Goal: Task Accomplishment & Management: Manage account settings

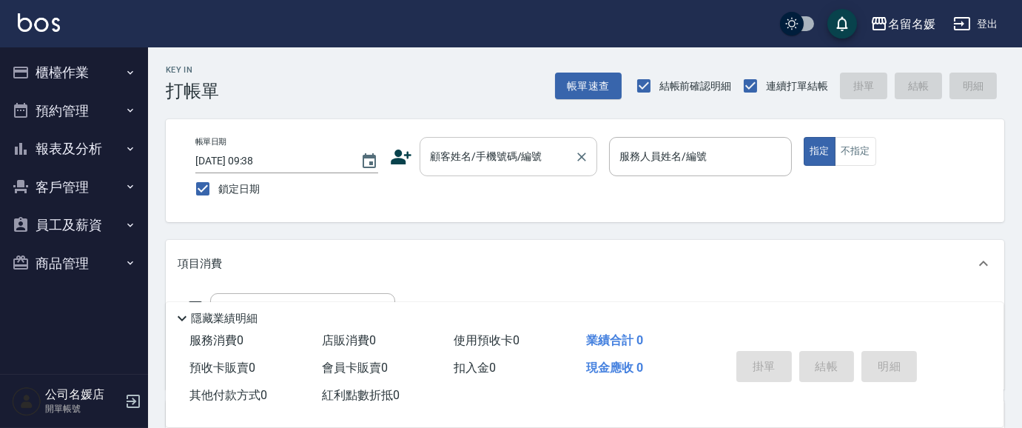
click at [495, 154] on div "顧客姓名/手機號碼/編號 顧客姓名/手機號碼/編號" at bounding box center [509, 156] width 178 height 39
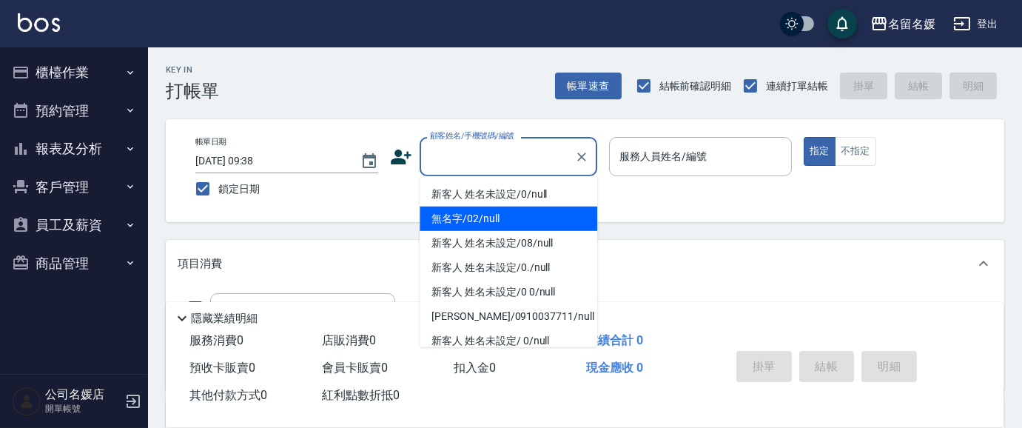
click at [500, 206] on li "無名字/02/null" at bounding box center [509, 218] width 178 height 24
type input "無名字/02/null"
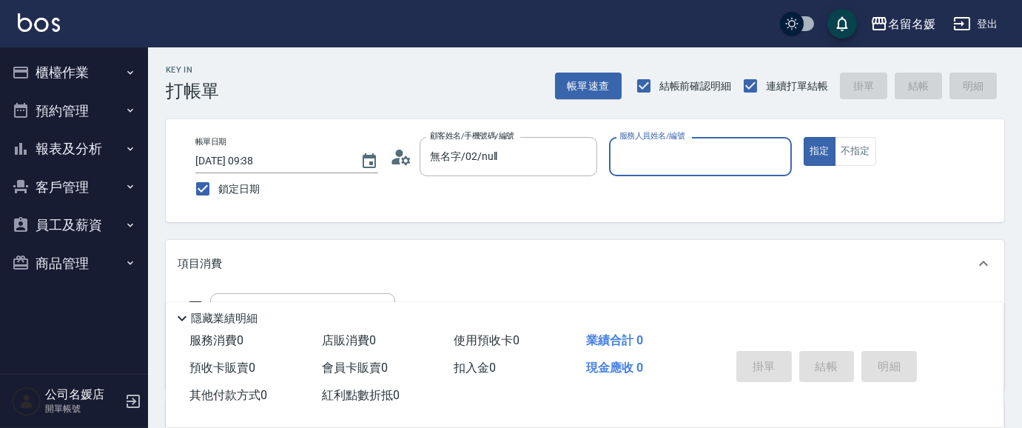
click at [636, 157] on input "服務人員姓名/編號" at bounding box center [700, 157] width 169 height 26
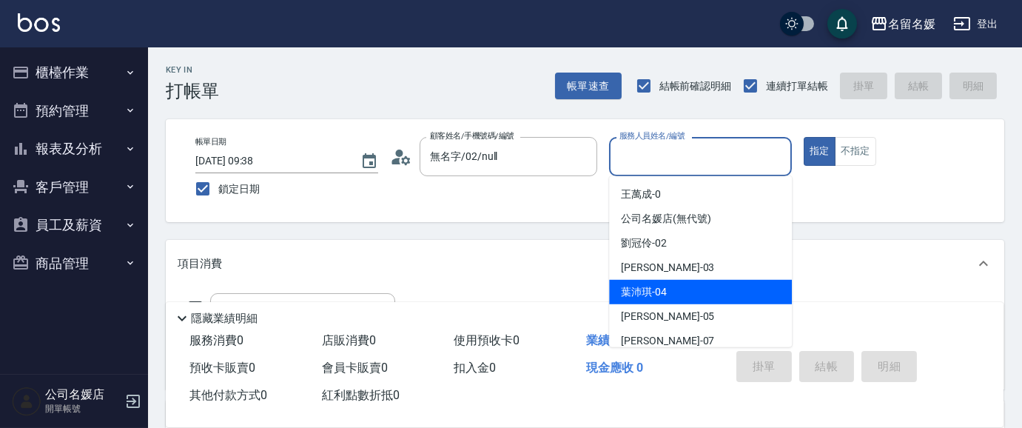
click at [667, 293] on div "[PERSON_NAME]-04" at bounding box center [700, 292] width 183 height 24
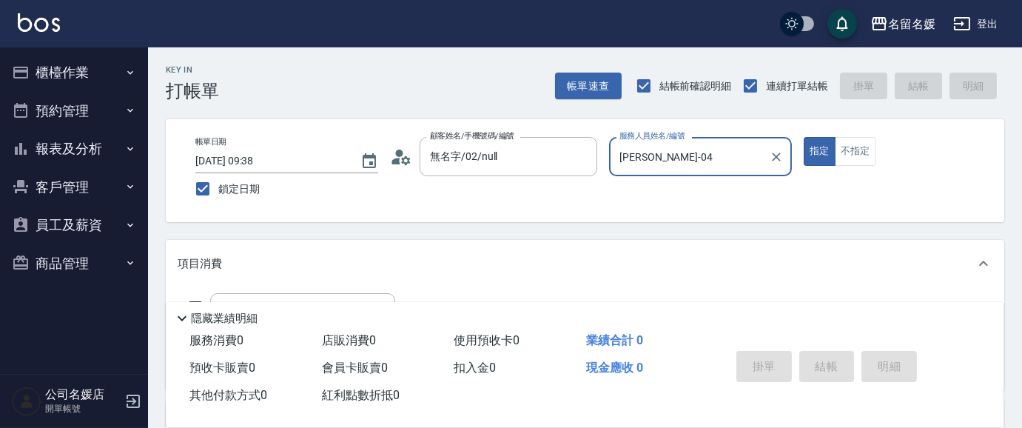
type input "[PERSON_NAME]-04"
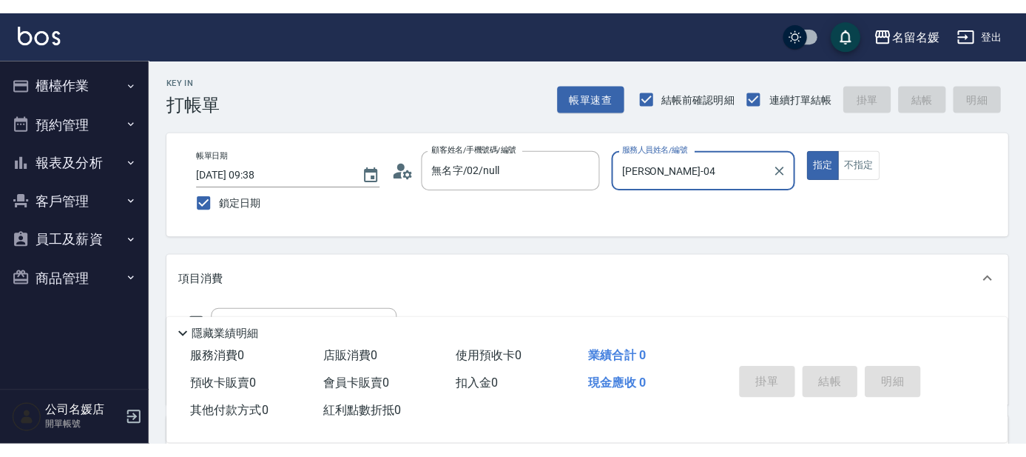
scroll to position [134, 0]
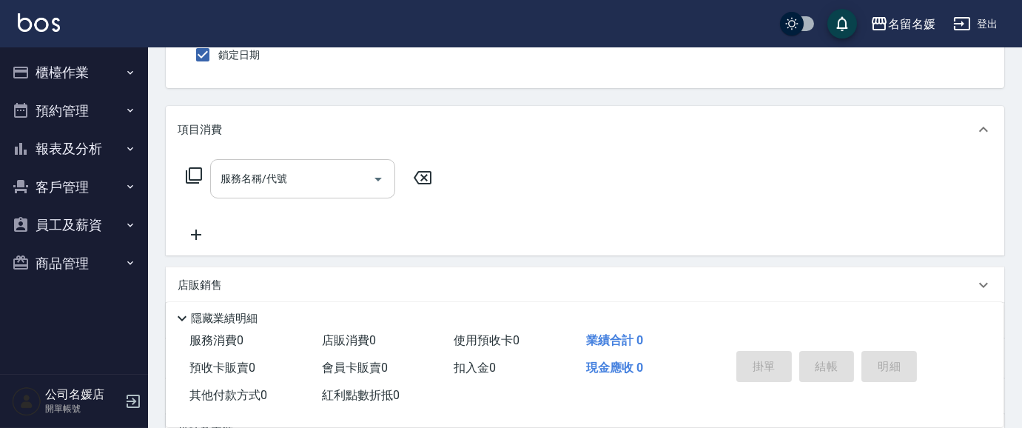
click at [299, 177] on input "服務名稱/代號" at bounding box center [291, 179] width 149 height 26
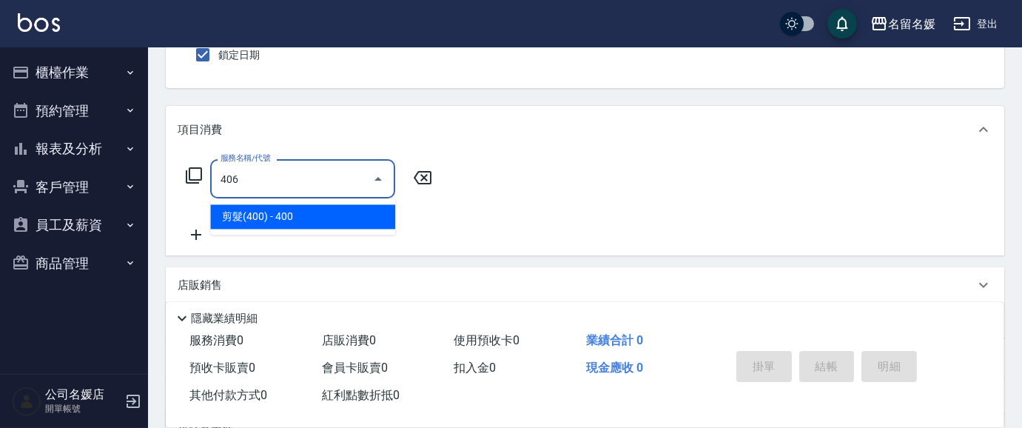
click at [343, 218] on span "剪髮(400) - 400" at bounding box center [302, 216] width 185 height 24
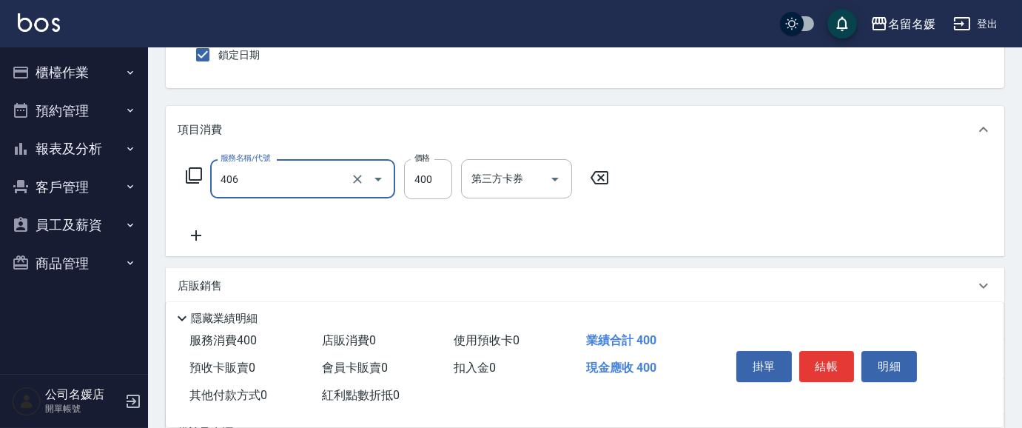
drag, startPoint x: 306, startPoint y: 186, endPoint x: 306, endPoint y: 195, distance: 8.1
click at [306, 192] on div "406 服務名稱/代號" at bounding box center [302, 178] width 185 height 39
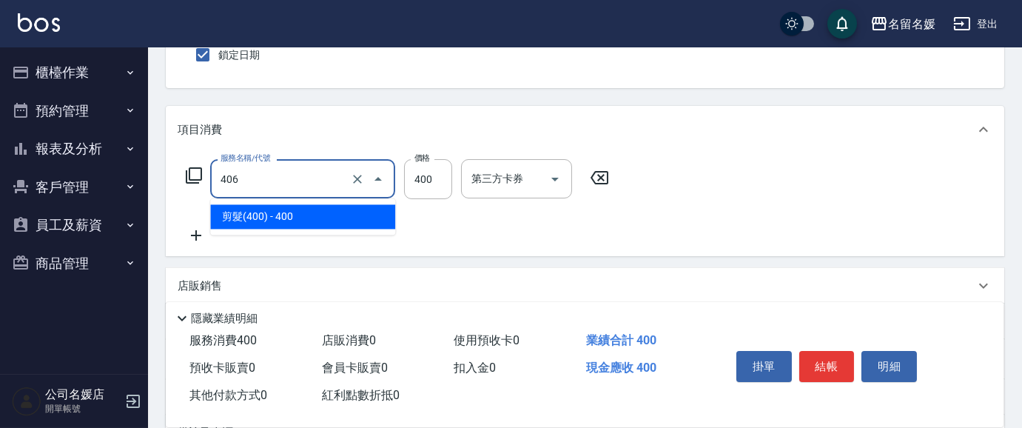
click at [324, 218] on span "剪髮(400) - 400" at bounding box center [302, 216] width 185 height 24
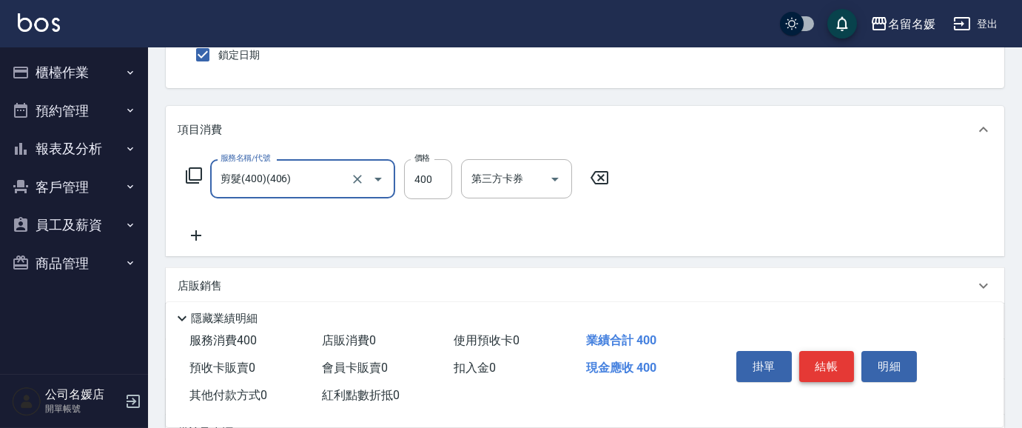
type input "剪髮(400)(406)"
click at [827, 362] on button "結帳" at bounding box center [826, 366] width 55 height 31
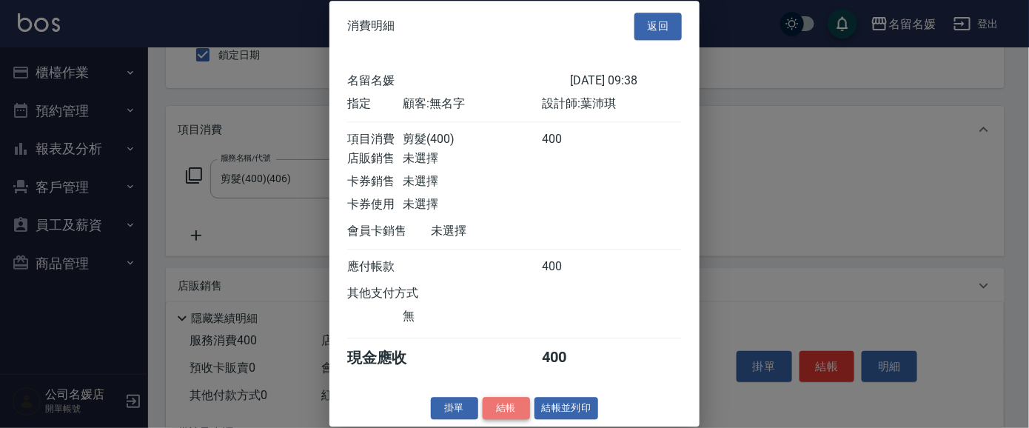
click at [503, 420] on button "結帳" at bounding box center [505, 408] width 47 height 23
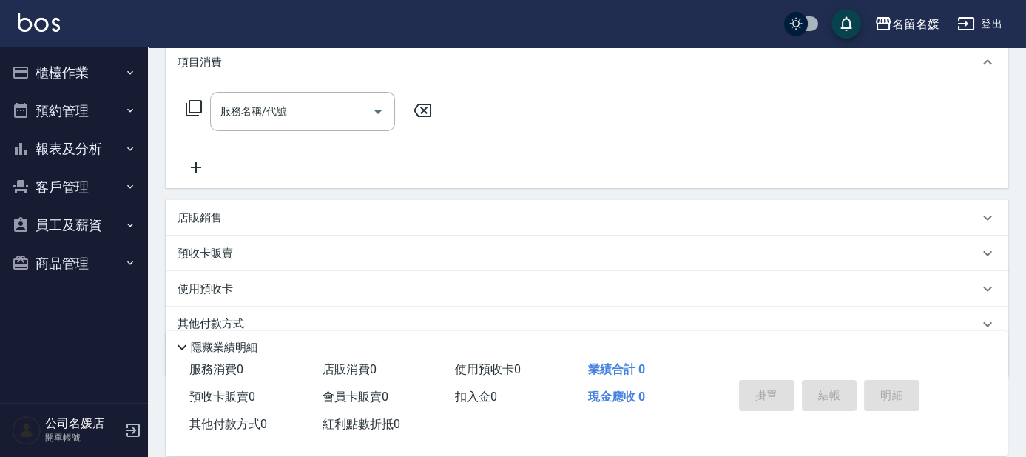
scroll to position [0, 0]
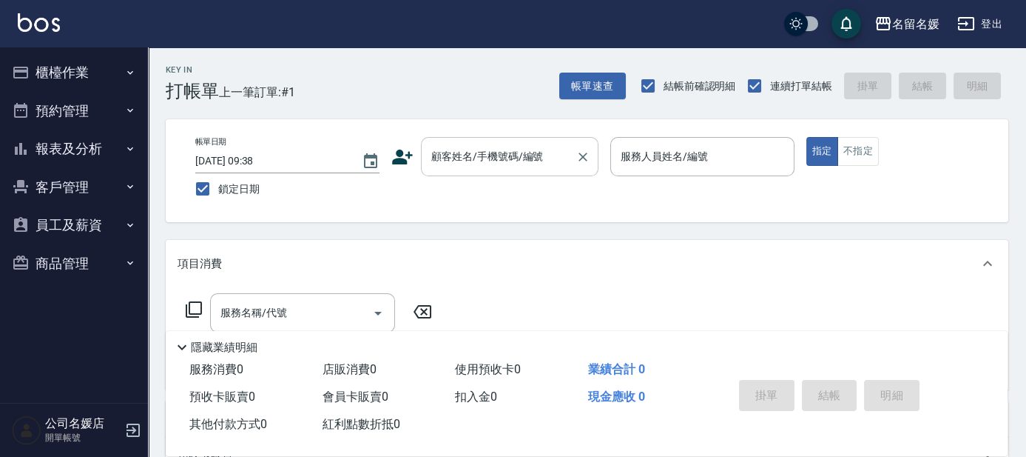
click at [491, 160] on input "顧客姓名/手機號碼/編號" at bounding box center [499, 157] width 142 height 26
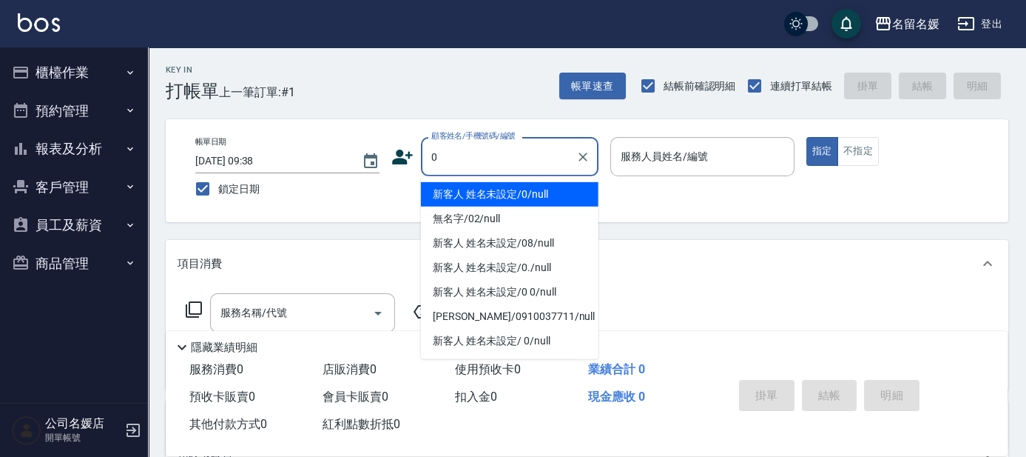
type input "0"
type input "07"
type input "新客人 姓名未設定/0/null"
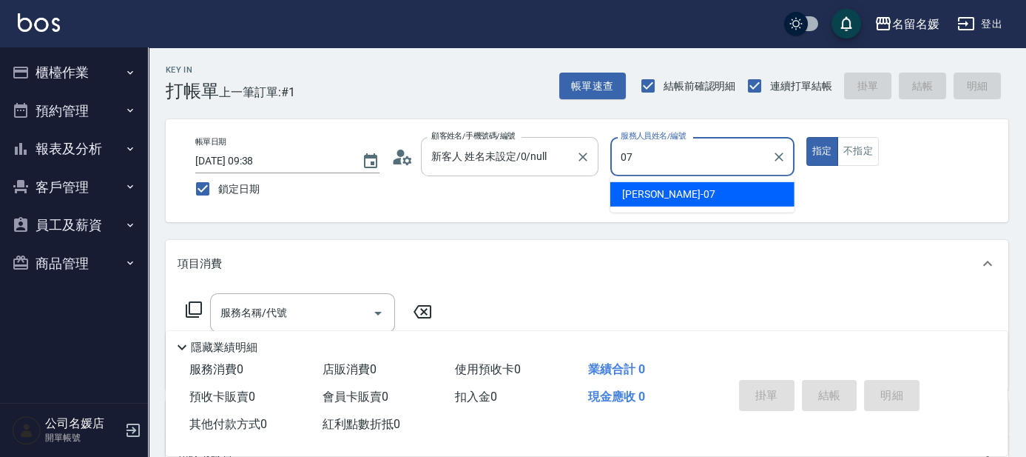
type input "07"
type button "true"
type input "[PERSON_NAME]-07"
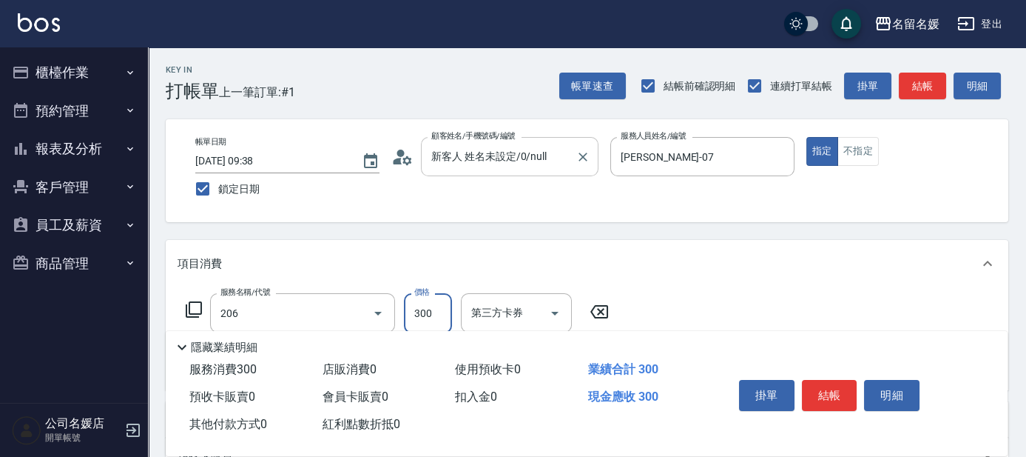
type input "洗髮[300](206)"
type input "yun-28"
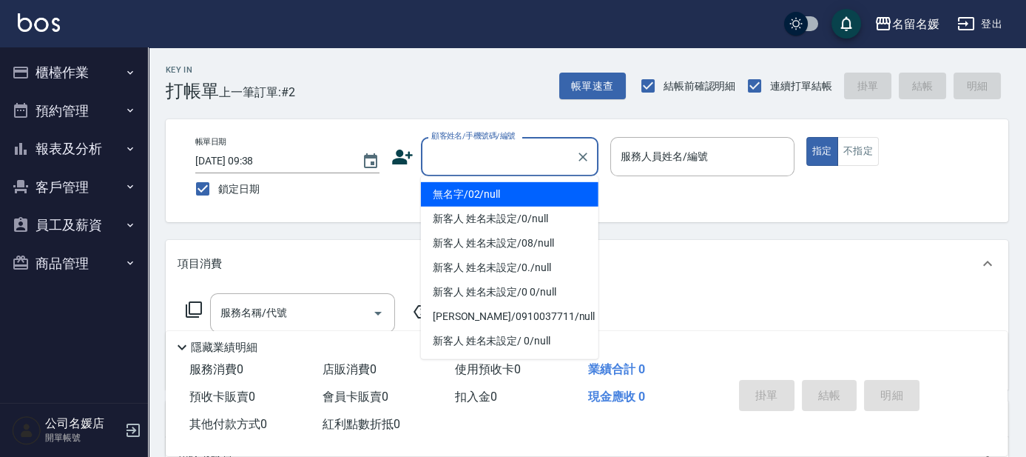
click at [525, 155] on input "顧客姓名/手機號碼/編號" at bounding box center [499, 157] width 142 height 26
click at [533, 198] on li "無名字/02/null" at bounding box center [510, 194] width 178 height 24
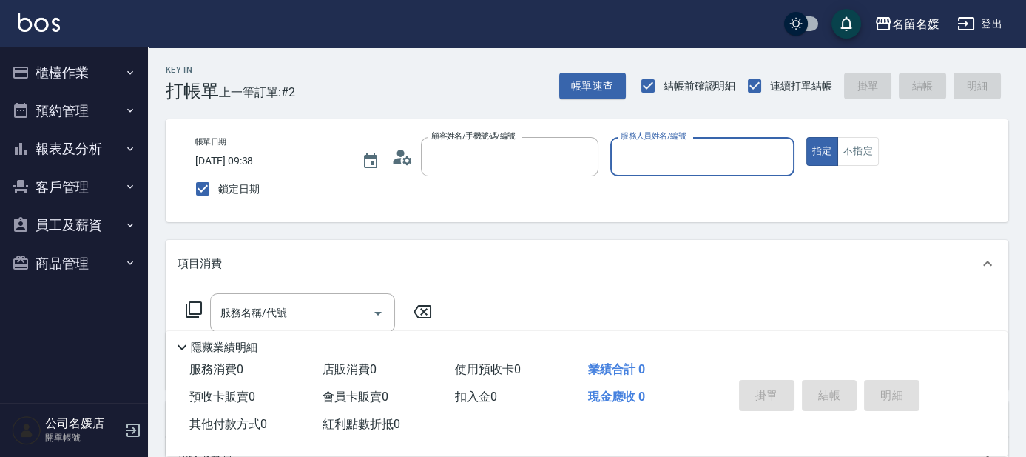
type input "無名字/02/null"
click at [693, 157] on input "服務人員姓名/編號" at bounding box center [702, 157] width 171 height 26
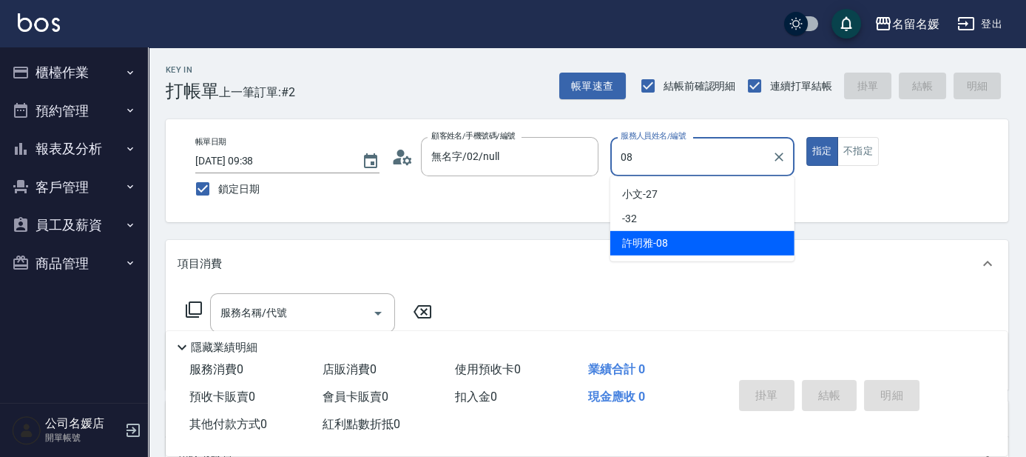
click at [713, 231] on div "[PERSON_NAME]-08" at bounding box center [702, 243] width 184 height 24
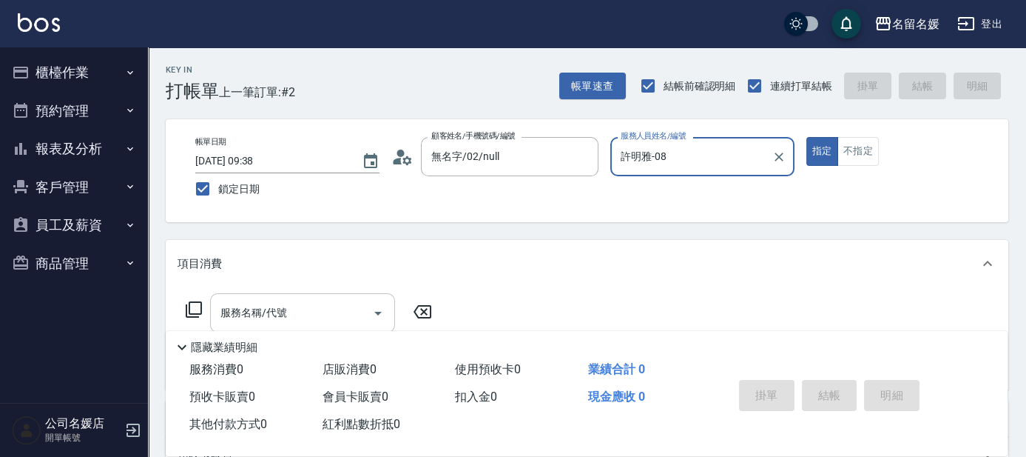
type input "許明雅-08"
click at [284, 308] on div "服務名稱/代號 服務名稱/代號" at bounding box center [302, 312] width 185 height 39
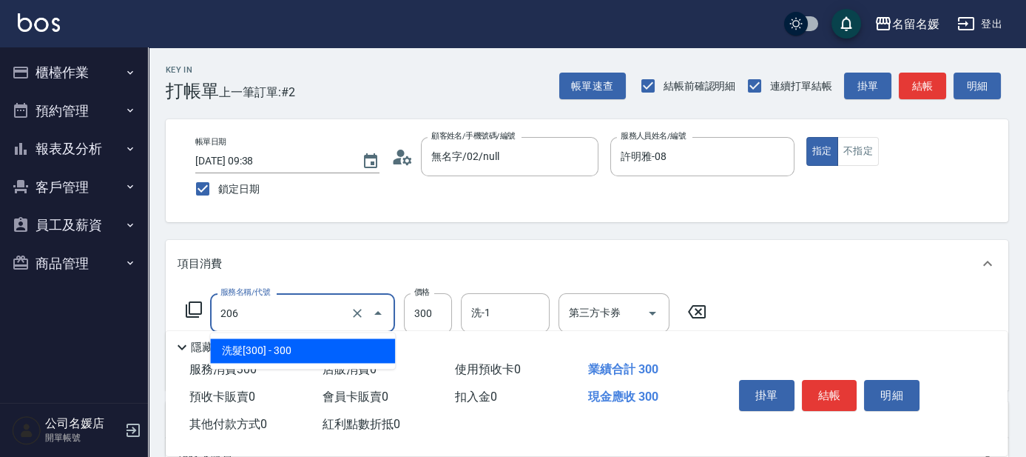
drag, startPoint x: 284, startPoint y: 310, endPoint x: 287, endPoint y: 330, distance: 20.2
click at [284, 310] on input "206" at bounding box center [282, 313] width 130 height 26
drag, startPoint x: 292, startPoint y: 360, endPoint x: 491, endPoint y: 309, distance: 206.2
click at [306, 357] on span "洗髮[300] - 300" at bounding box center [302, 350] width 185 height 24
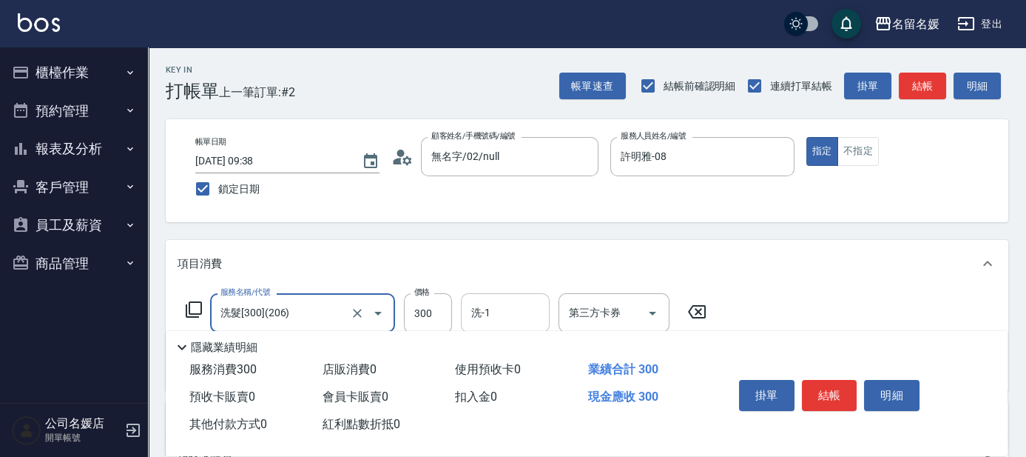
type input "洗髮[300](206)"
click at [499, 303] on input "洗-1" at bounding box center [505, 313] width 75 height 26
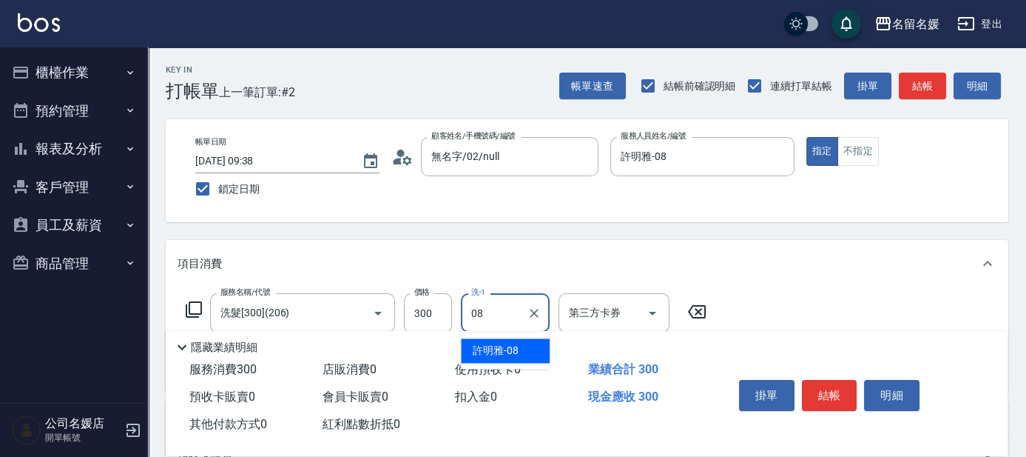
drag, startPoint x: 518, startPoint y: 349, endPoint x: 716, endPoint y: 391, distance: 202.7
click at [519, 349] on div "[PERSON_NAME]-08" at bounding box center [505, 350] width 89 height 24
type input "許明雅-08"
click at [827, 391] on button "結帳" at bounding box center [829, 395] width 55 height 31
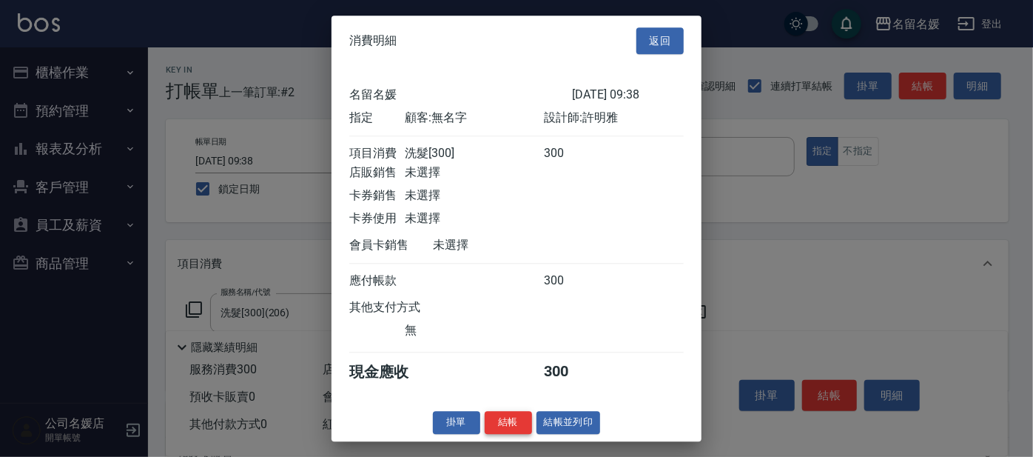
click at [495, 431] on button "結帳" at bounding box center [508, 422] width 47 height 23
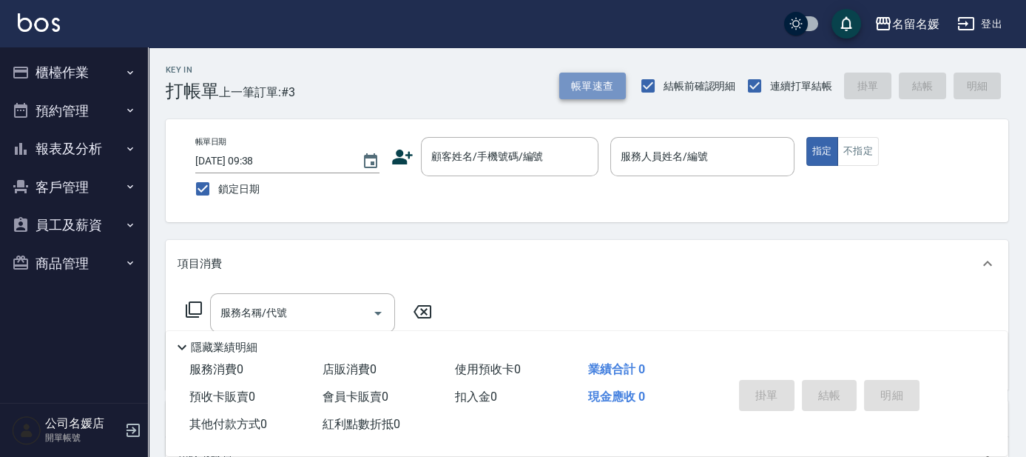
click at [602, 88] on button "帳單速查" at bounding box center [592, 86] width 67 height 27
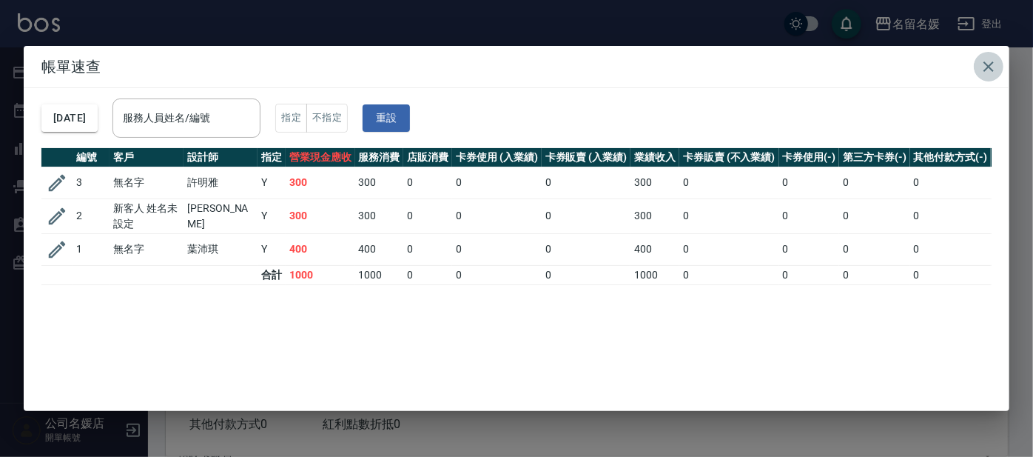
drag, startPoint x: 989, startPoint y: 66, endPoint x: 398, endPoint y: 446, distance: 702.4
click at [988, 65] on icon "button" at bounding box center [988, 66] width 10 height 10
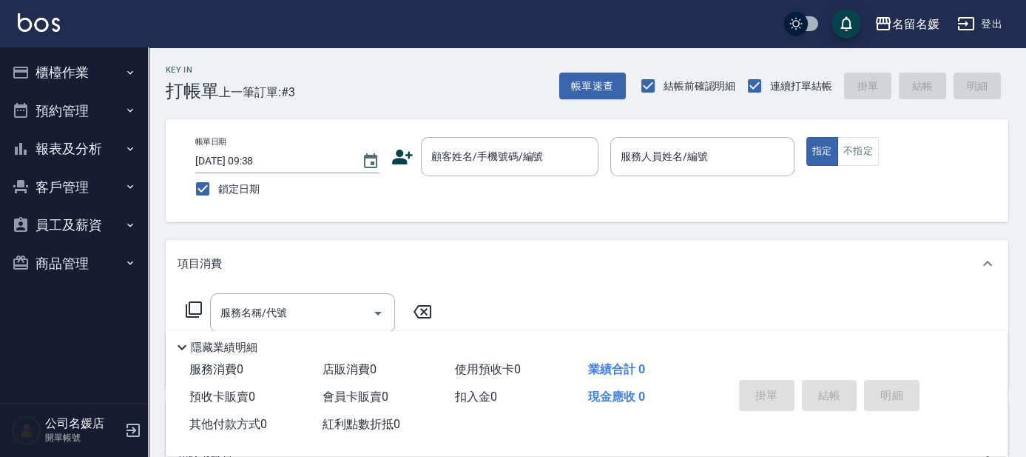
click at [559, 73] on button "帳單速查" at bounding box center [592, 86] width 67 height 27
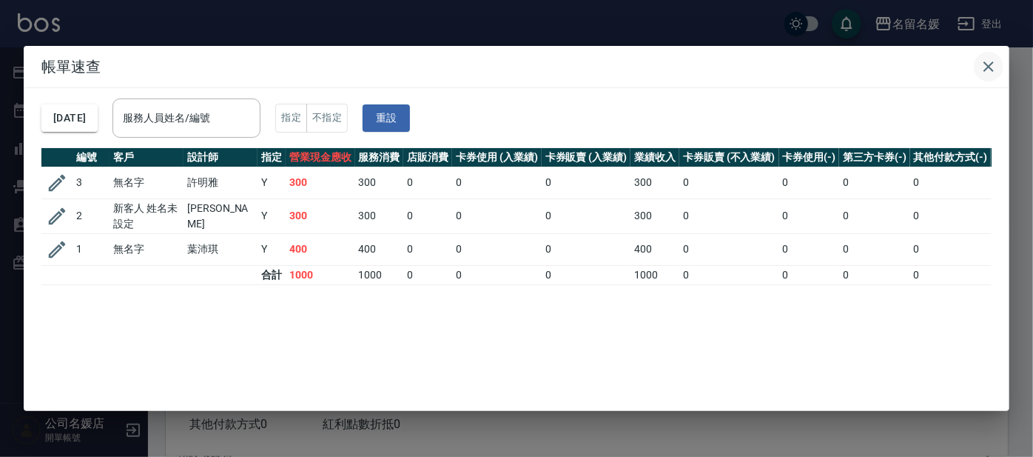
click at [990, 67] on icon "button" at bounding box center [988, 66] width 10 height 10
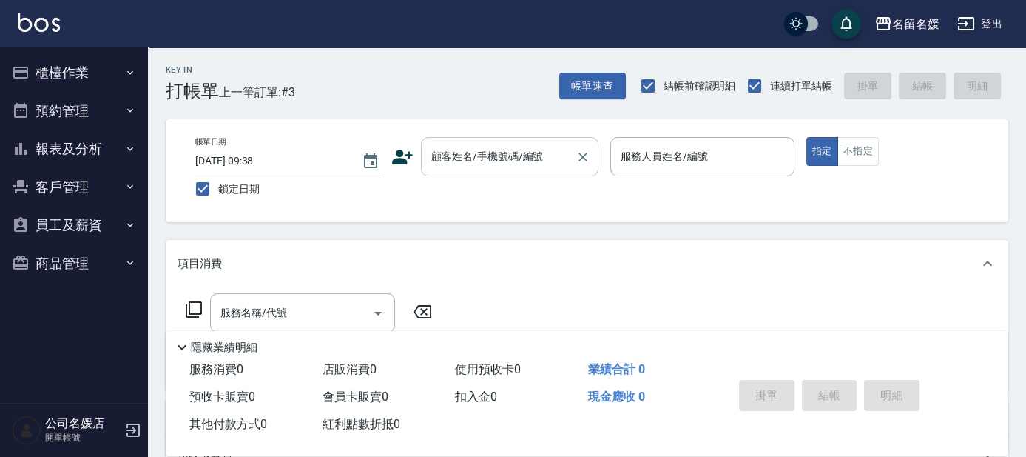
click at [505, 160] on input "顧客姓名/手機號碼/編號" at bounding box center [499, 157] width 142 height 26
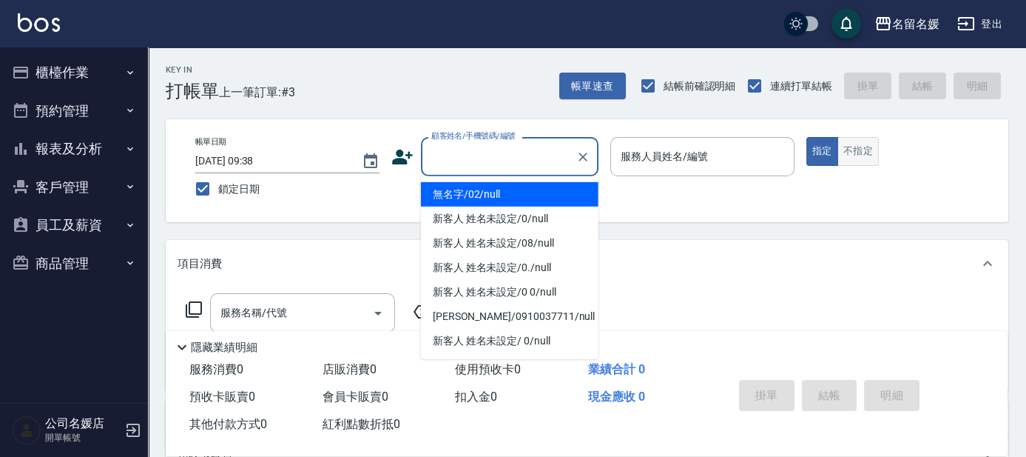
drag, startPoint x: 495, startPoint y: 194, endPoint x: 849, endPoint y: 147, distance: 357.5
click at [513, 192] on li "無名字/02/null" at bounding box center [510, 194] width 178 height 24
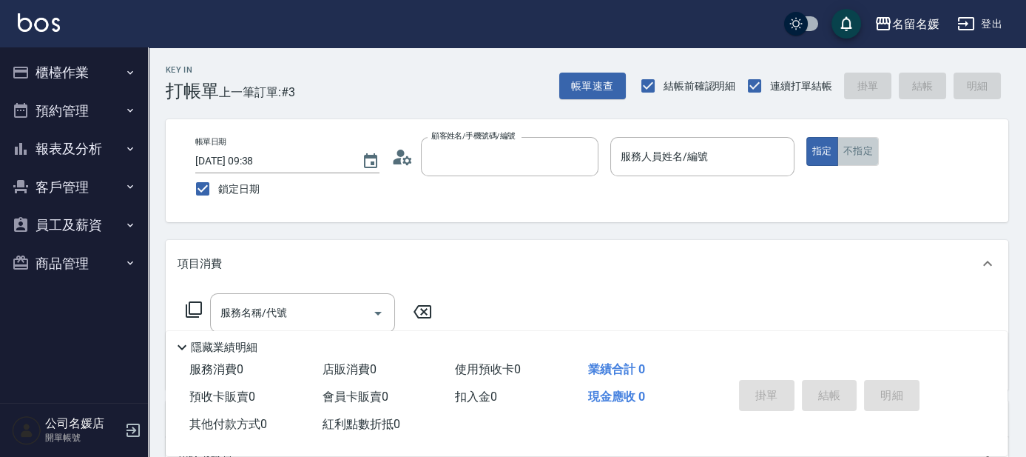
type input "無名字/02/null"
click at [849, 147] on button "不指定" at bounding box center [858, 151] width 41 height 29
click at [683, 161] on div "服務人員姓名/編號 服務人員姓名/編號" at bounding box center [702, 156] width 184 height 39
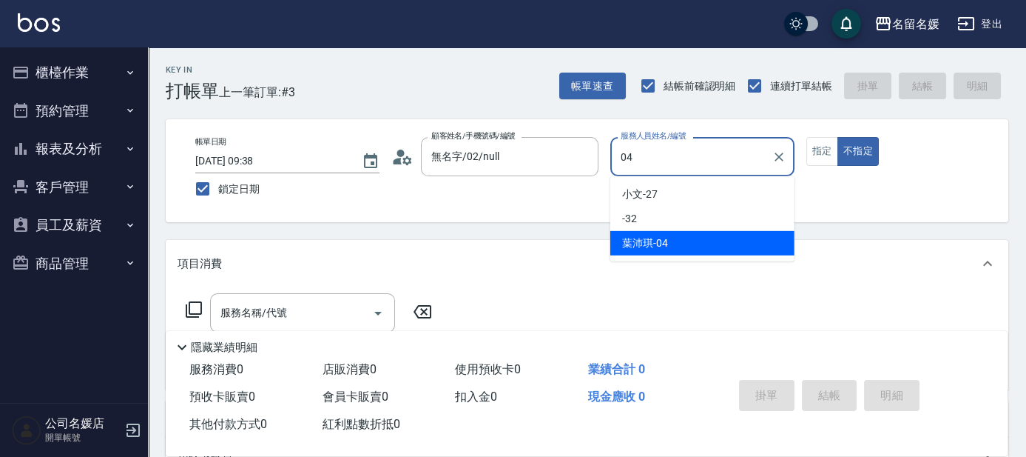
type input "04"
type button "false"
type input "[PERSON_NAME]-04"
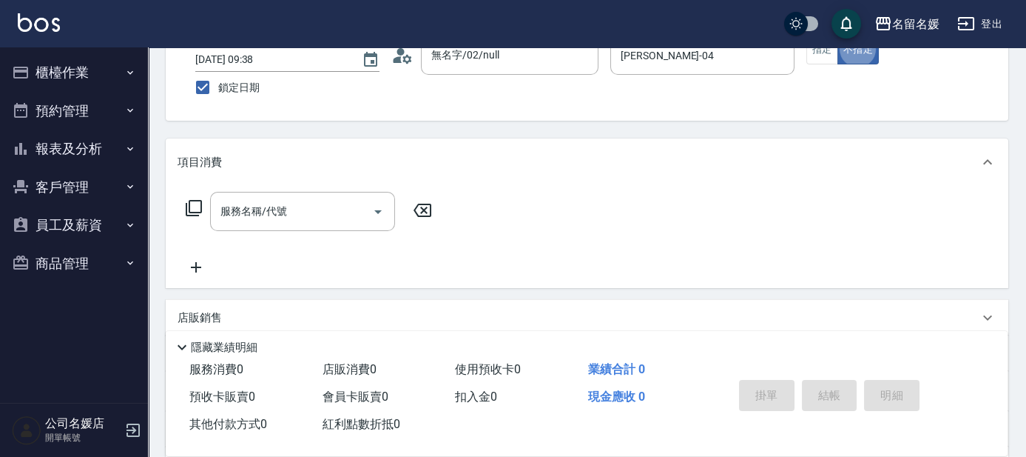
scroll to position [134, 0]
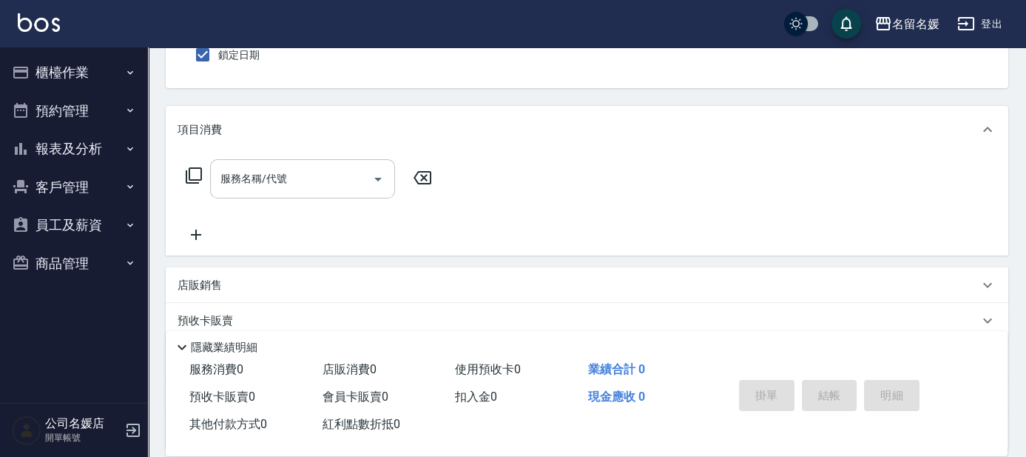
click at [294, 176] on input "服務名稱/代號" at bounding box center [291, 179] width 149 height 26
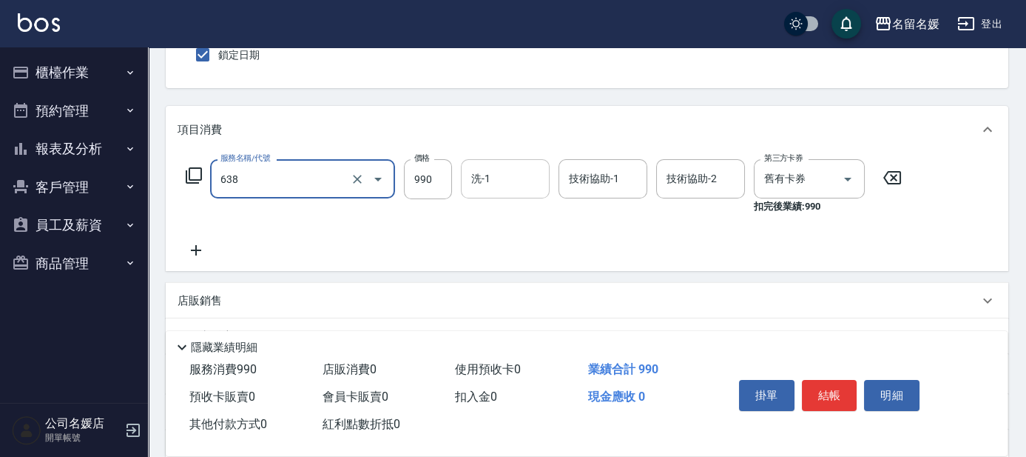
drag, startPoint x: 548, startPoint y: 182, endPoint x: 516, endPoint y: 180, distance: 31.9
click at [548, 182] on div "洗-1" at bounding box center [505, 178] width 89 height 39
type input "(芙)頭皮養護套卡(638)"
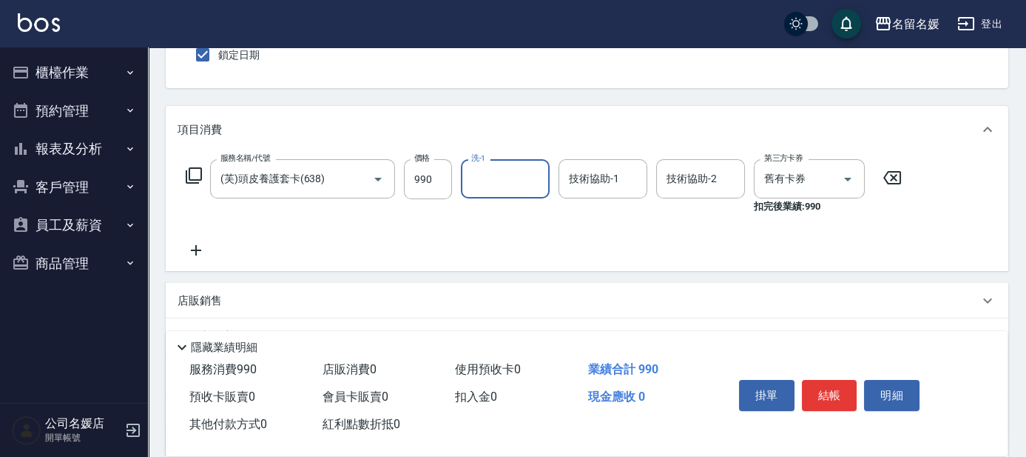
click at [513, 178] on input "洗-1" at bounding box center [505, 179] width 75 height 26
type input "蔡愛陵-26"
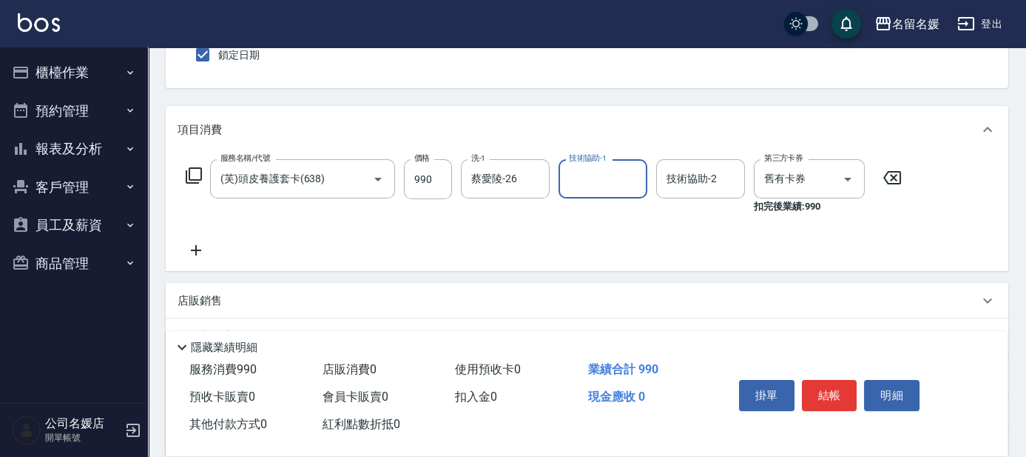
click at [608, 184] on input "技術協助-1" at bounding box center [602, 179] width 75 height 26
type input "蔡愛陵-26"
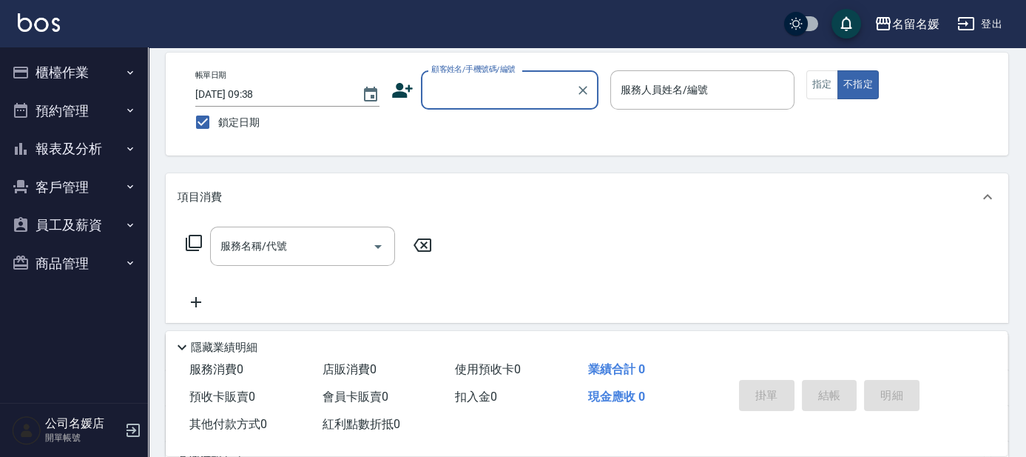
scroll to position [0, 0]
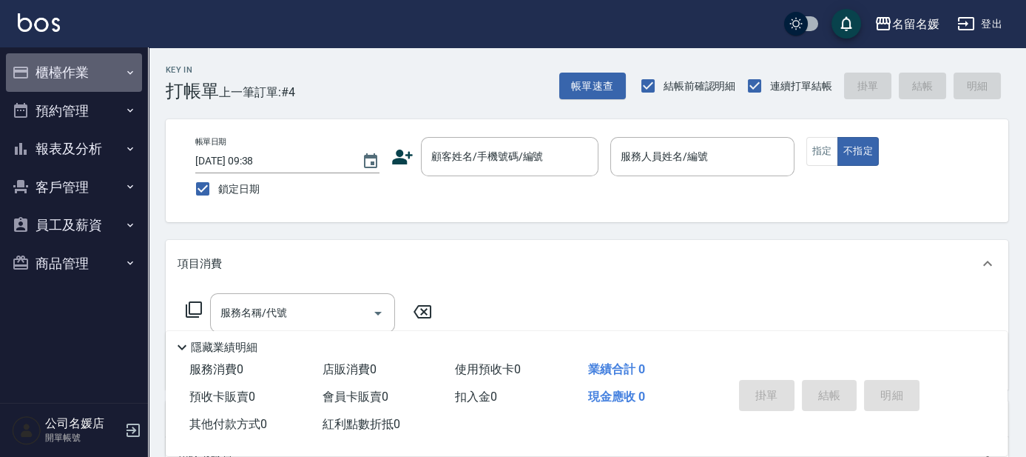
click at [76, 81] on button "櫃檯作業" at bounding box center [74, 72] width 136 height 38
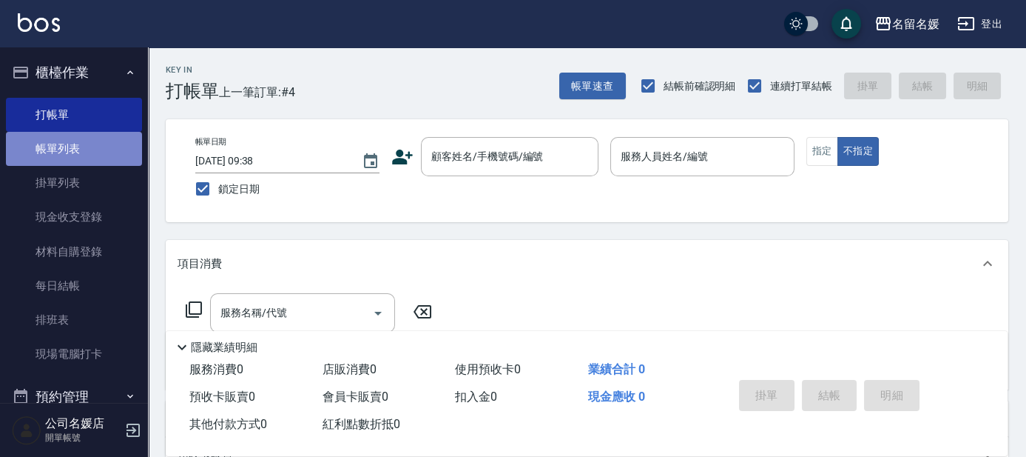
click at [87, 149] on link "帳單列表" at bounding box center [74, 149] width 136 height 34
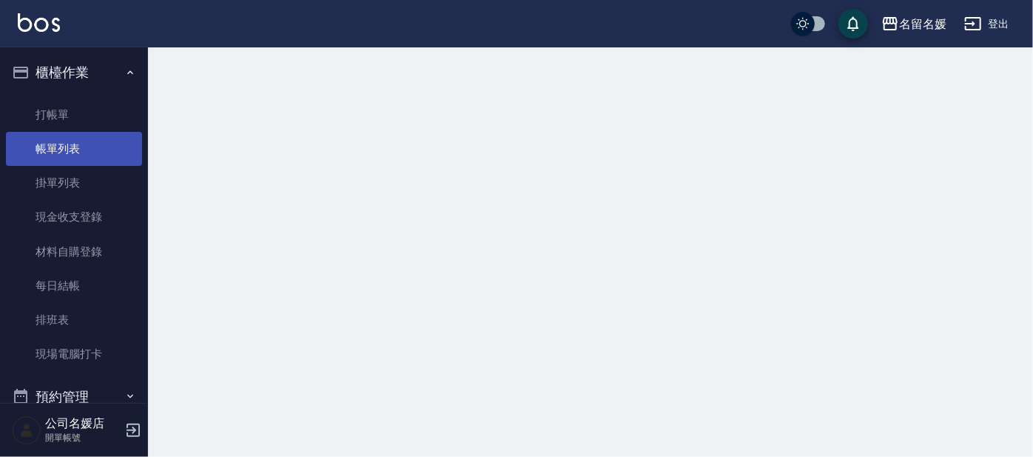
click at [87, 149] on link "帳單列表" at bounding box center [74, 149] width 136 height 34
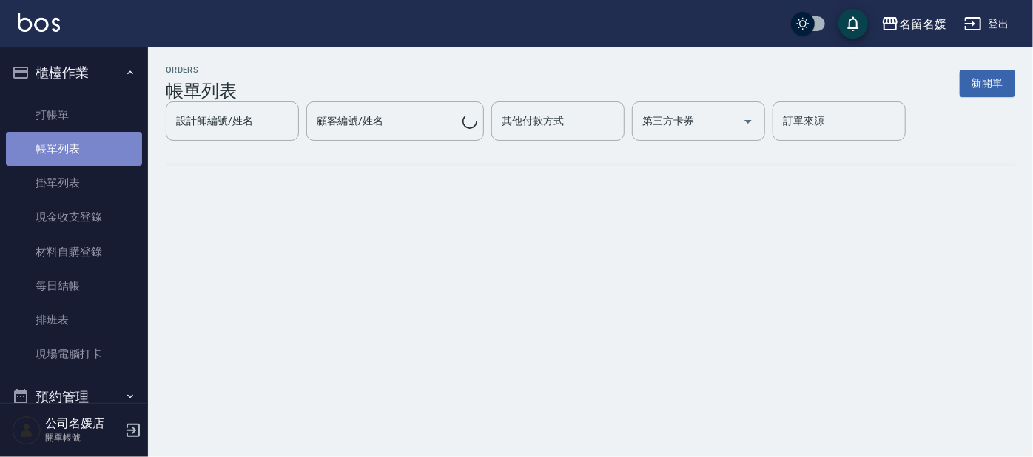
click at [87, 149] on link "帳單列表" at bounding box center [74, 149] width 136 height 34
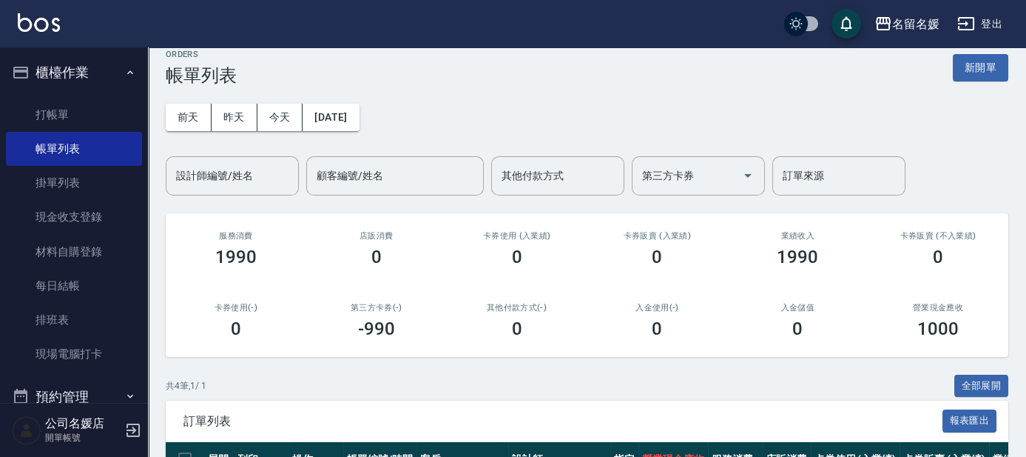
scroll to position [201, 0]
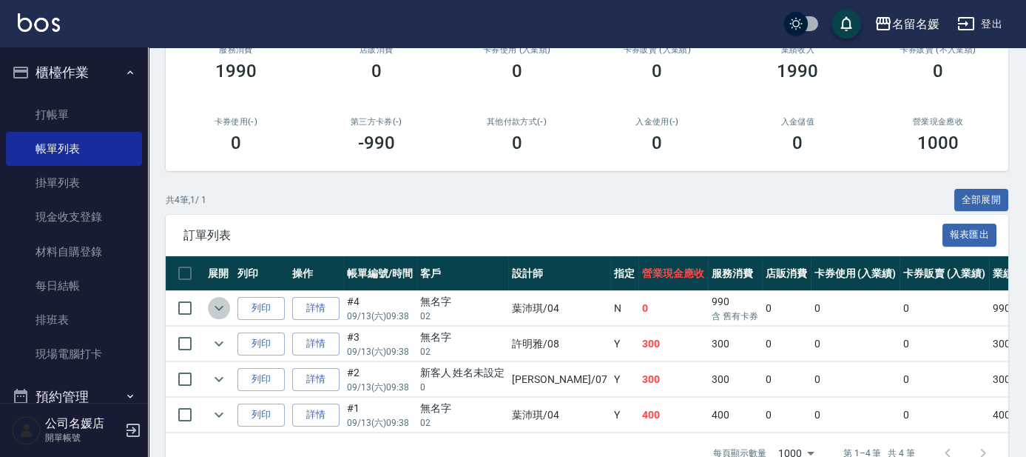
click at [219, 309] on icon "expand row" at bounding box center [219, 308] width 9 height 5
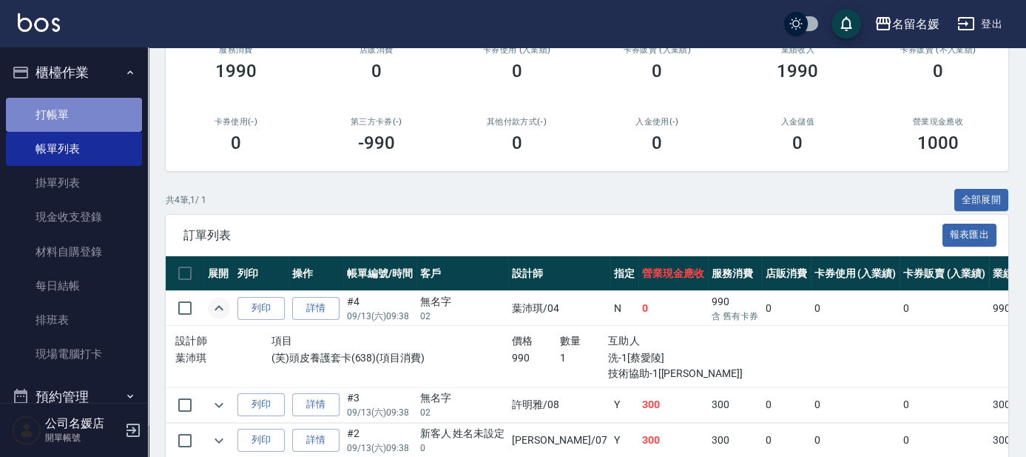
click at [107, 120] on link "打帳單" at bounding box center [74, 115] width 136 height 34
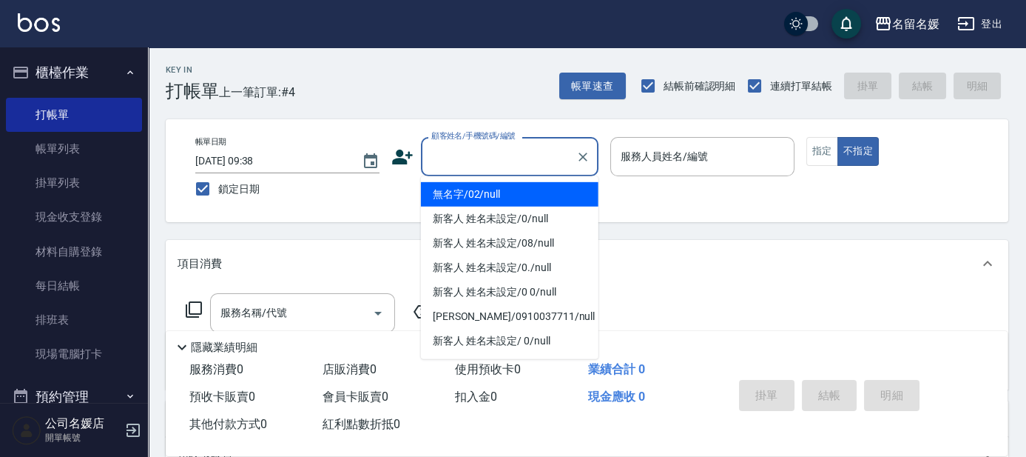
click at [492, 151] on input "顧客姓名/手機號碼/編號" at bounding box center [499, 157] width 142 height 26
type input "0"
type input "無名字/02/null"
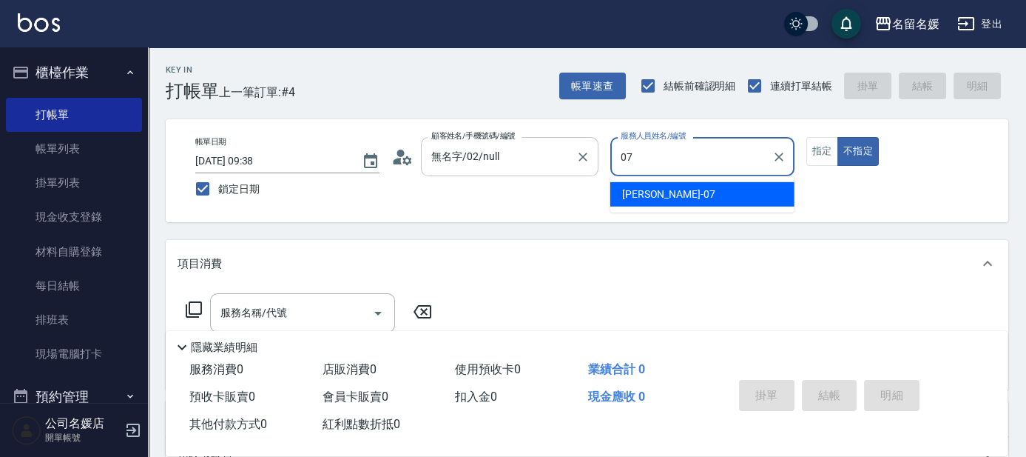
type input "[PERSON_NAME]-07"
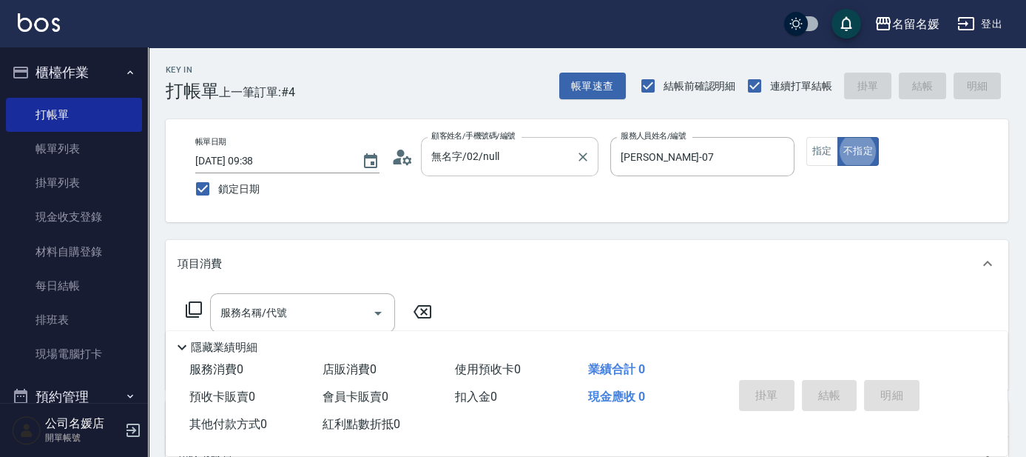
type button "false"
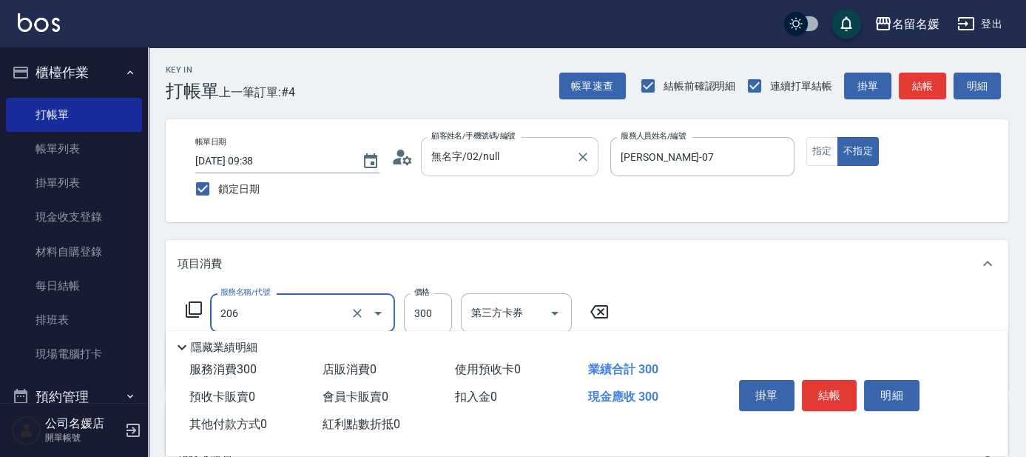
type input "洗髮[300](206)"
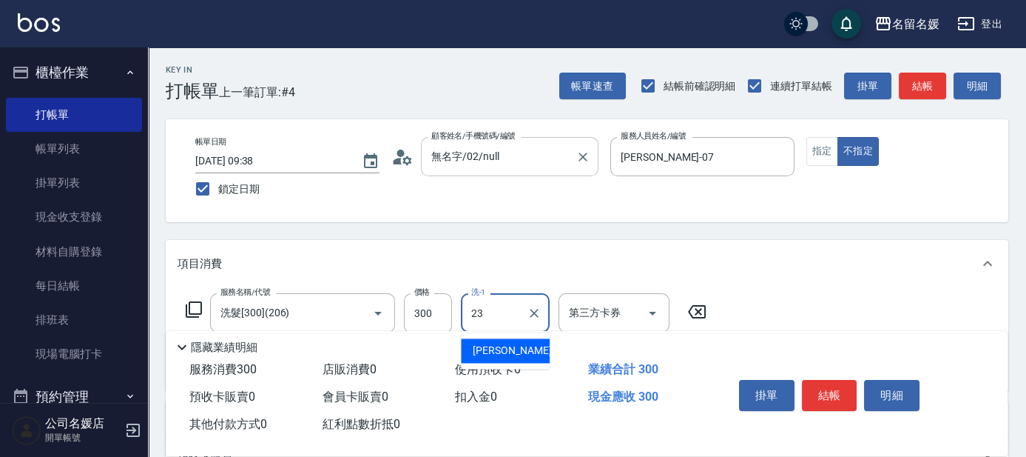
type input "[PERSON_NAME]-23"
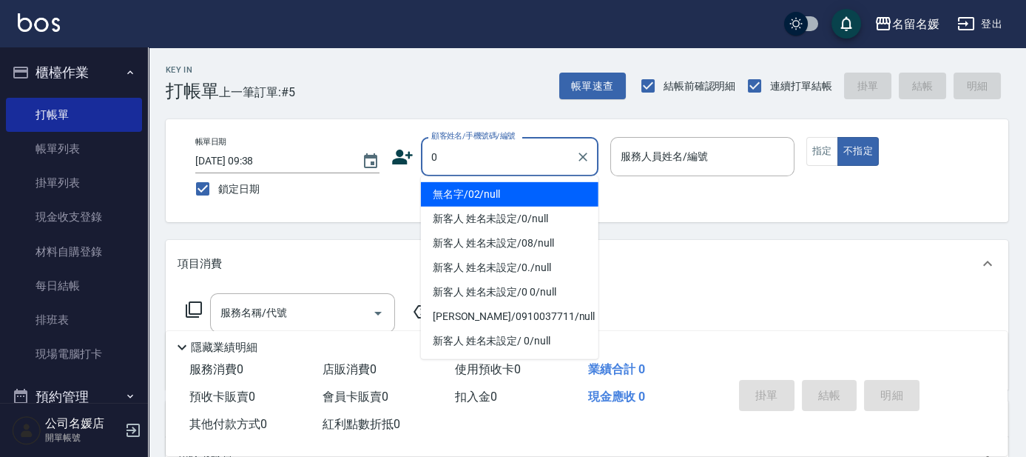
type input "0"
type input "13"
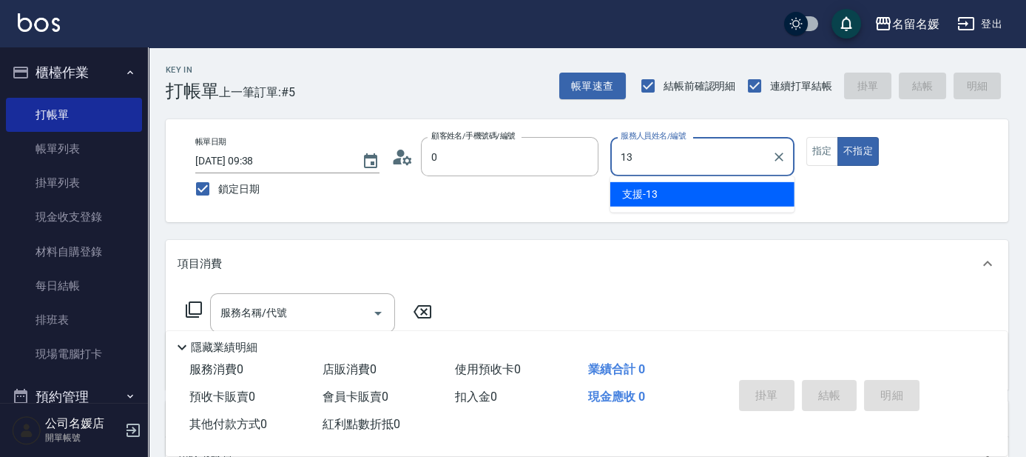
type input "無名字/02/null"
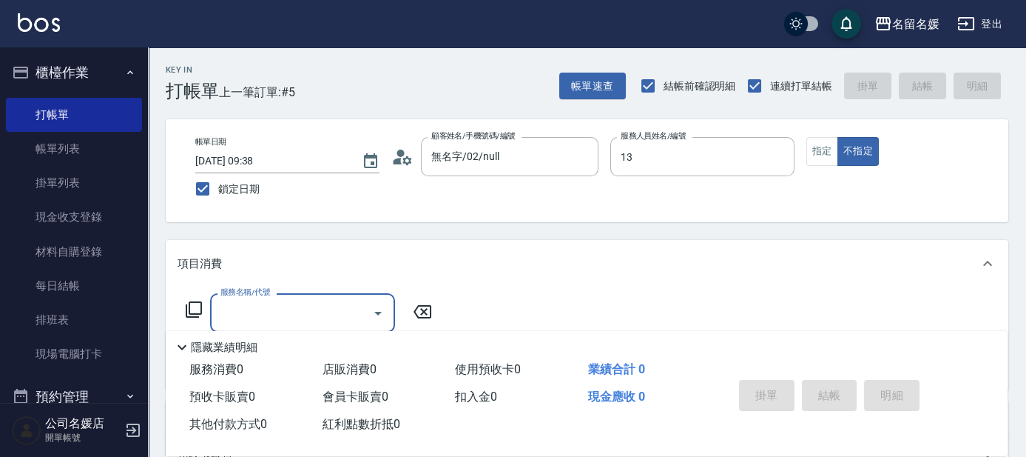
type input "支援-13"
type input "新客人 姓名未設定/0/null"
click at [822, 154] on button "指定" at bounding box center [823, 151] width 32 height 29
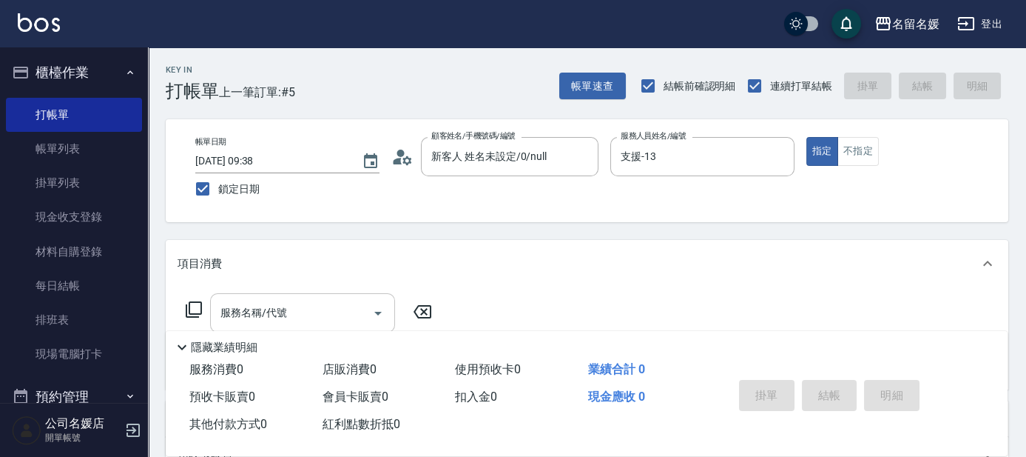
click at [317, 316] on input "服務名稱/代號" at bounding box center [291, 313] width 149 height 26
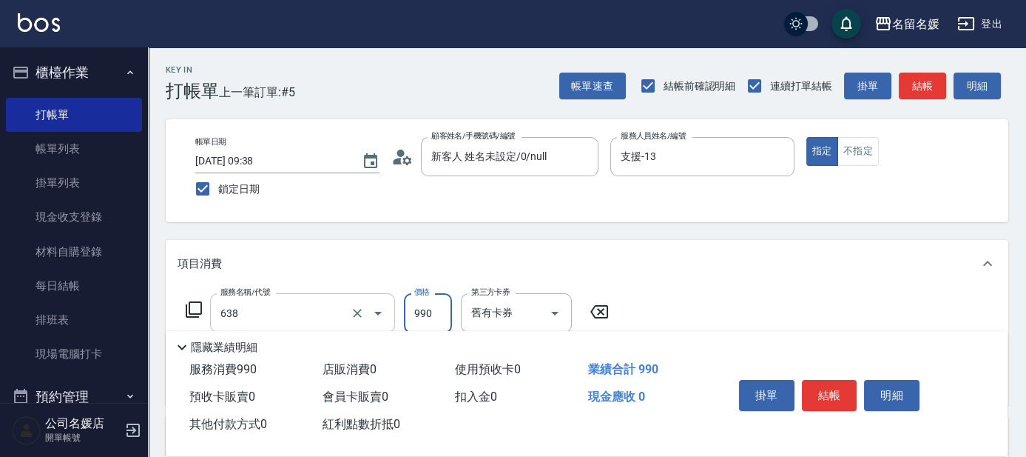
type input "(芙)頭皮養護套卡(638)"
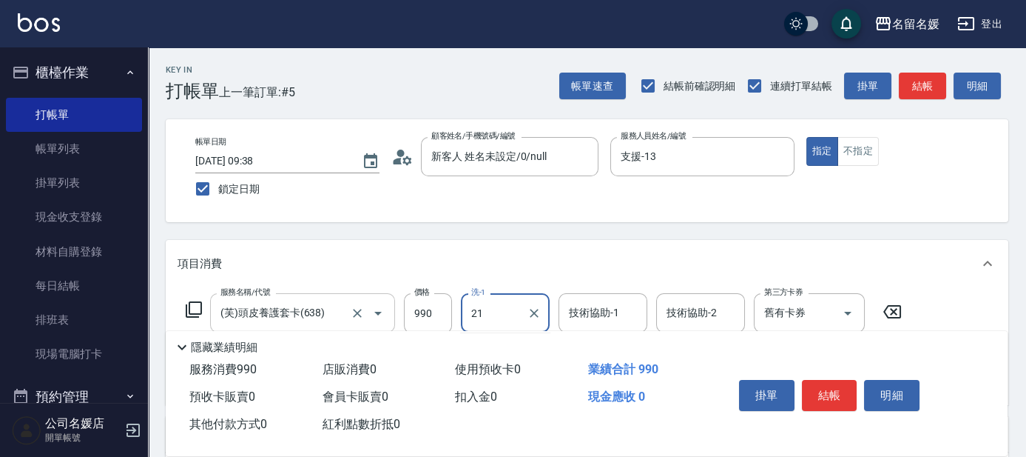
type input "21"
type input "2"
type input "許庭瑀-21"
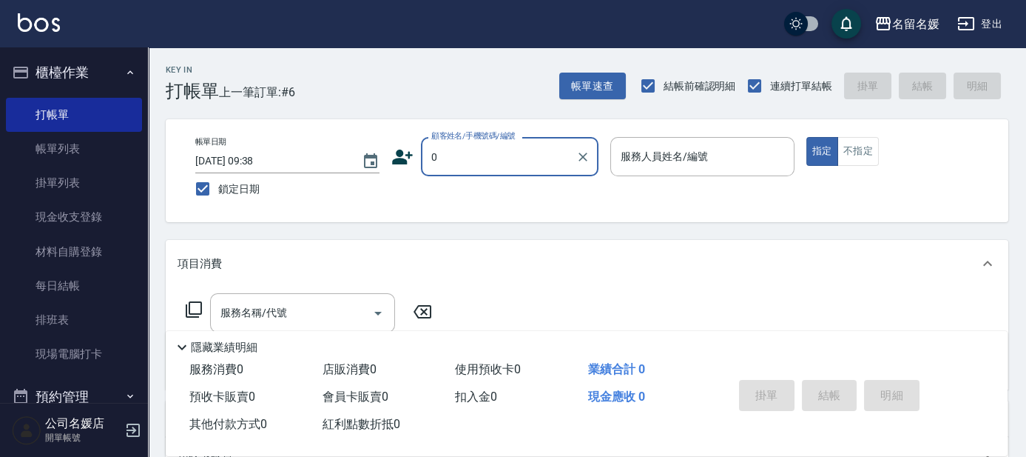
type input "無名字/02/null"
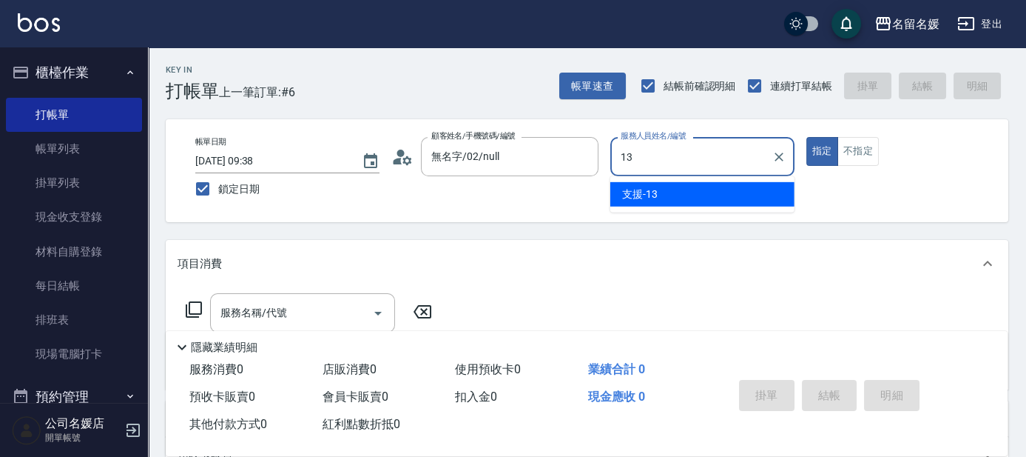
type input "13"
type button "true"
type input "支援-13"
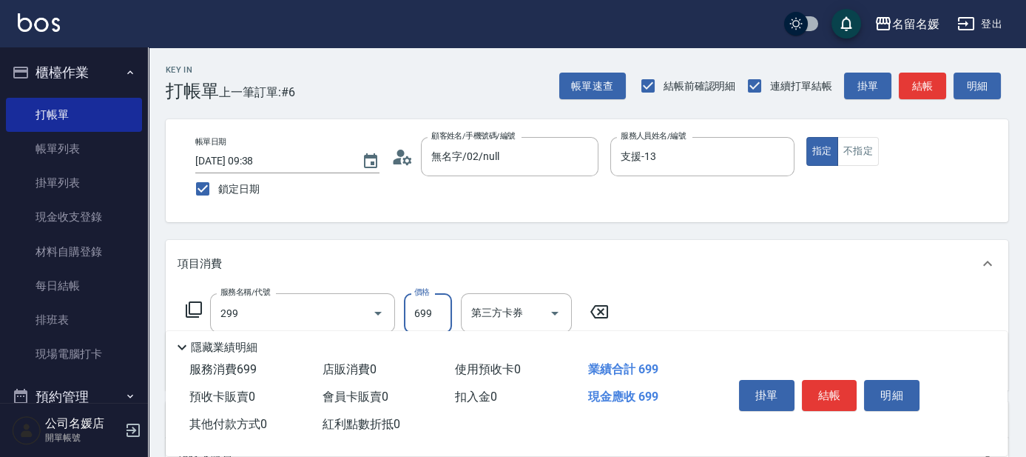
type input "滾珠洗髮699(299)"
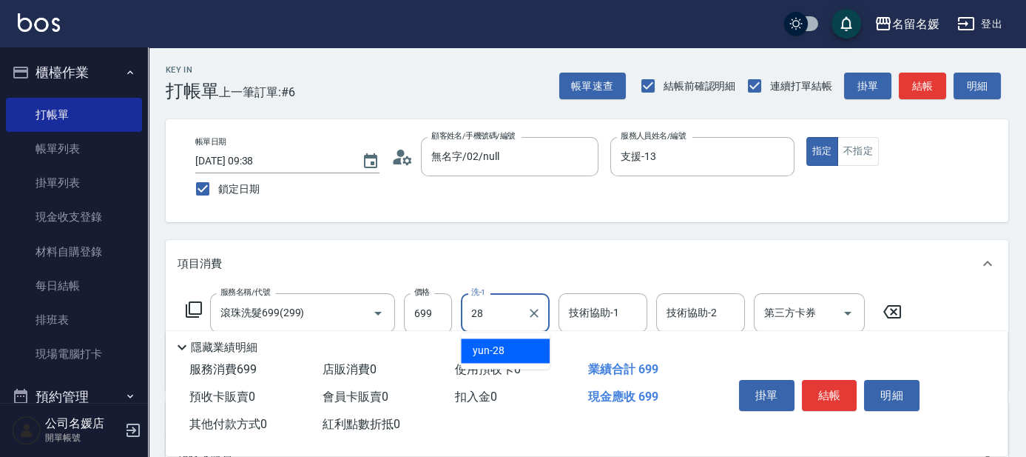
type input "yun-28"
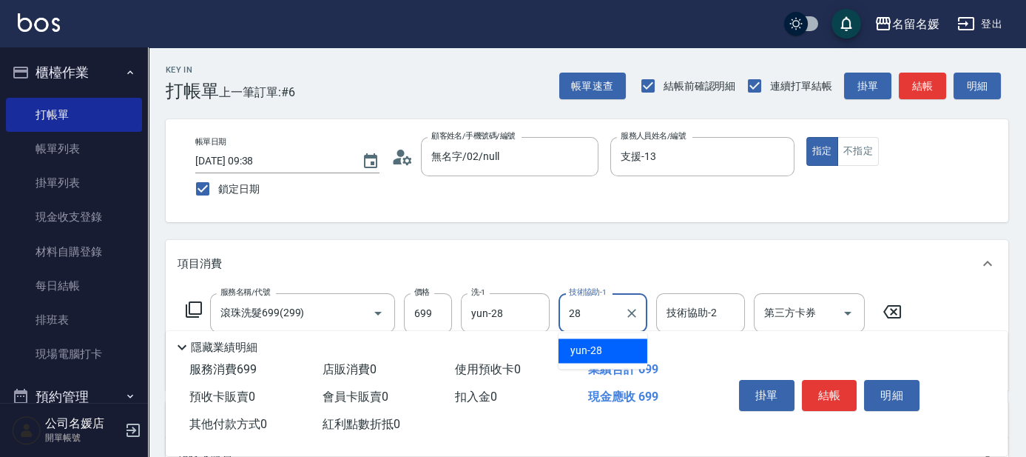
type input "yun-28"
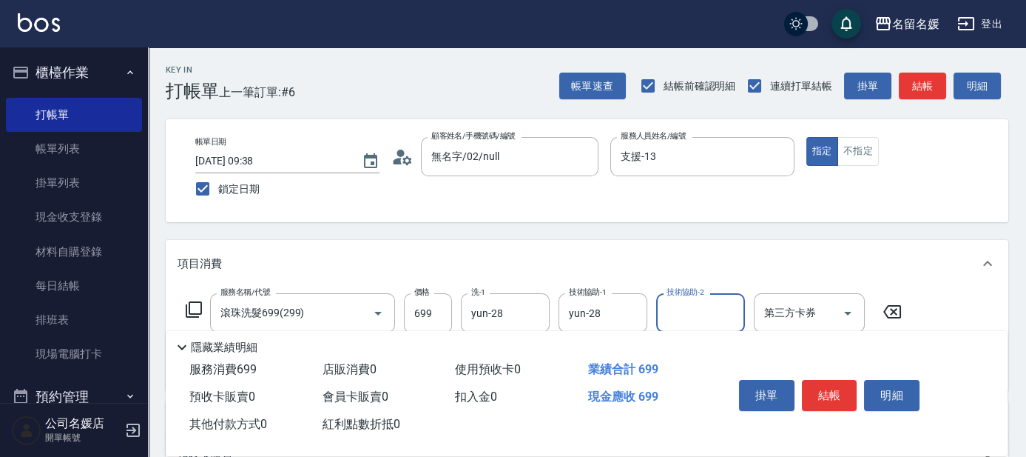
scroll to position [67, 0]
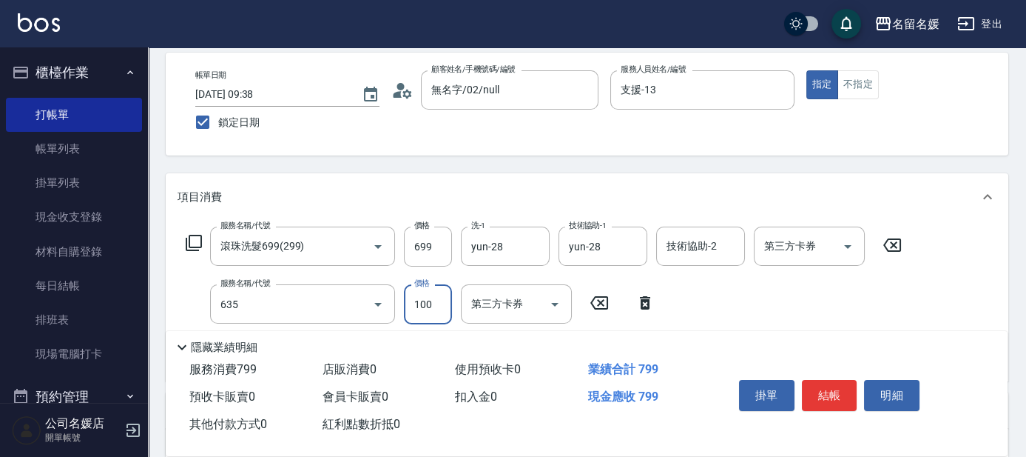
type input "[PERSON_NAME].玻酸.晶膜.水療(635)"
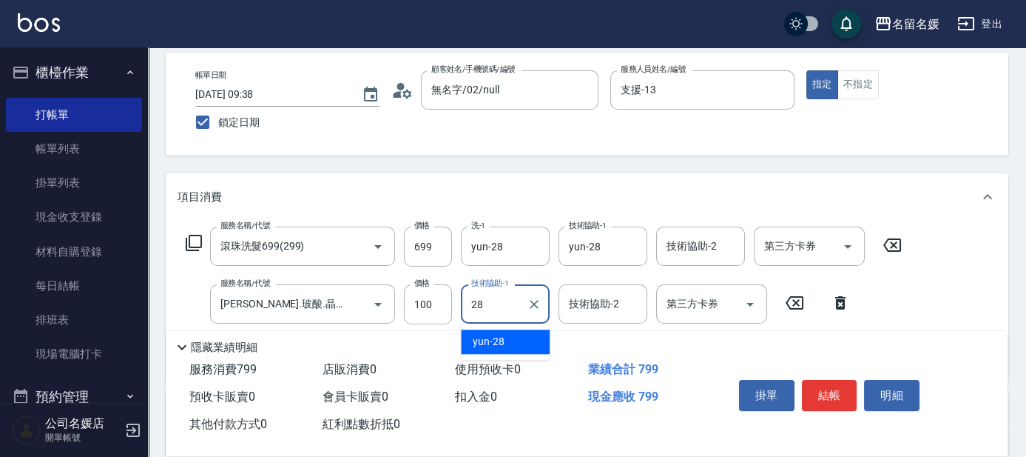
type input "yun-28"
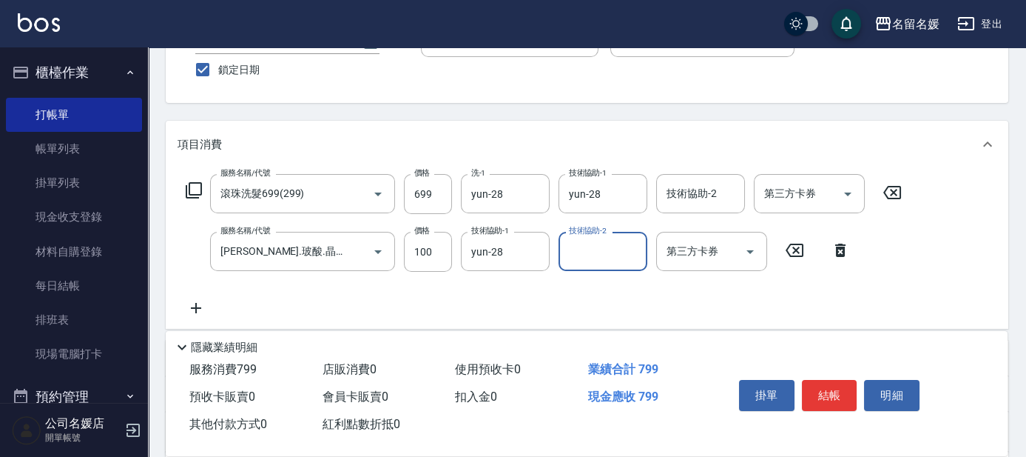
scroll to position [134, 0]
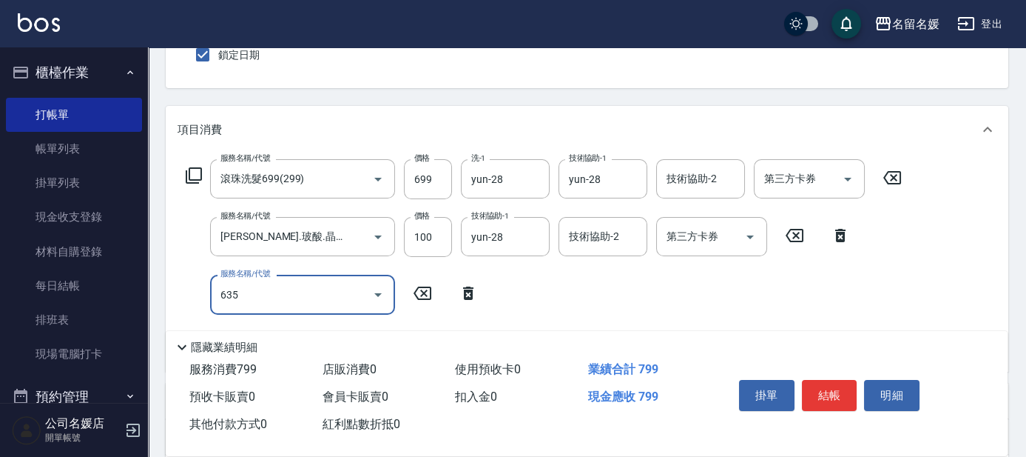
type input "[PERSON_NAME].玻酸.晶膜.水療(635)"
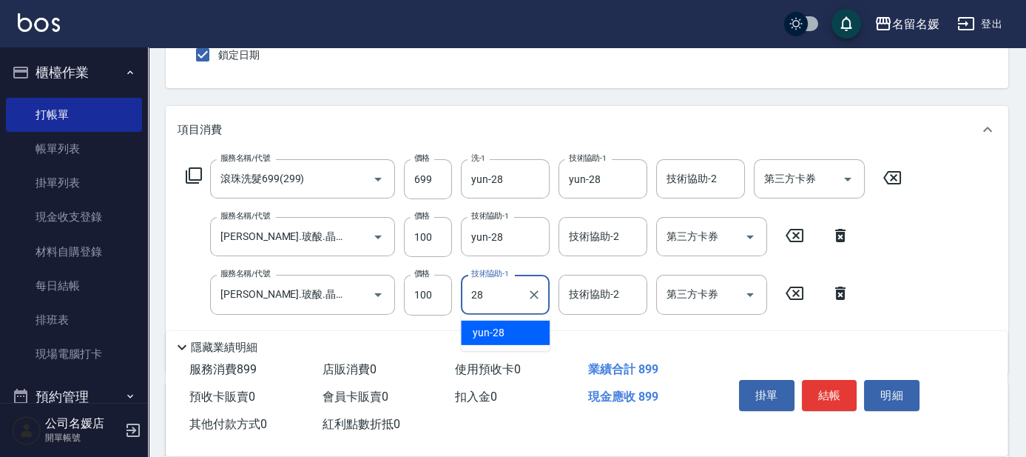
type input "yun-28"
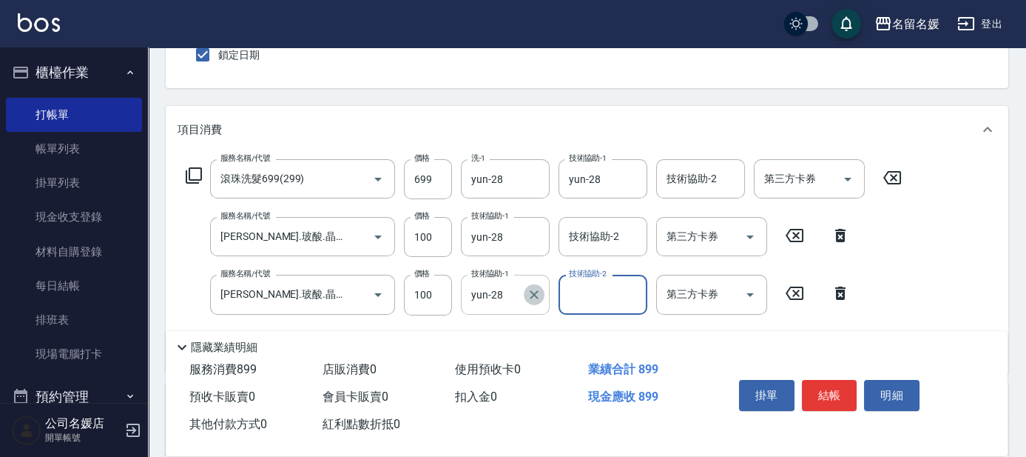
click at [533, 290] on icon "Clear" at bounding box center [534, 294] width 15 height 15
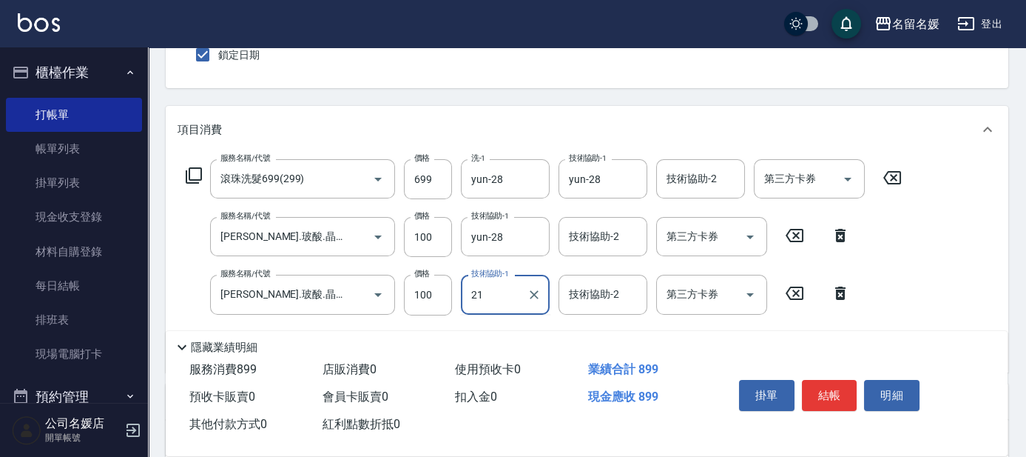
type input "許庭瑀-21"
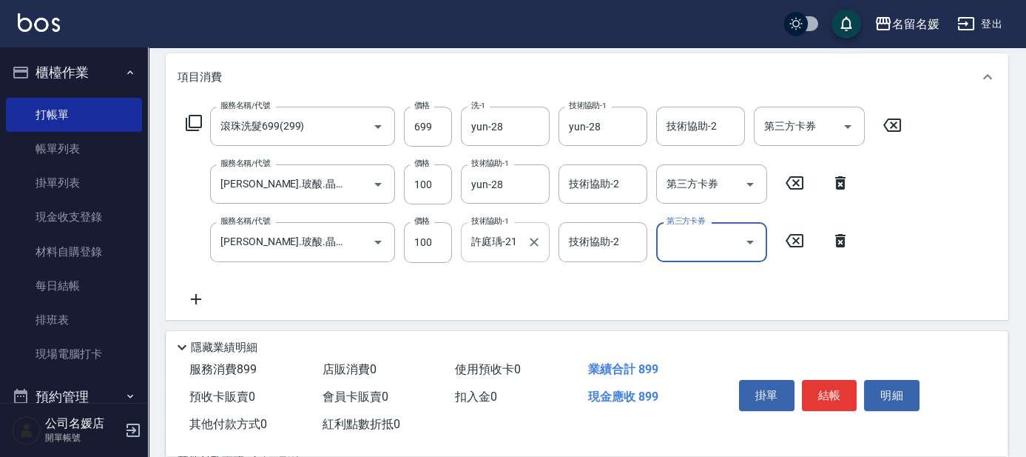
scroll to position [201, 0]
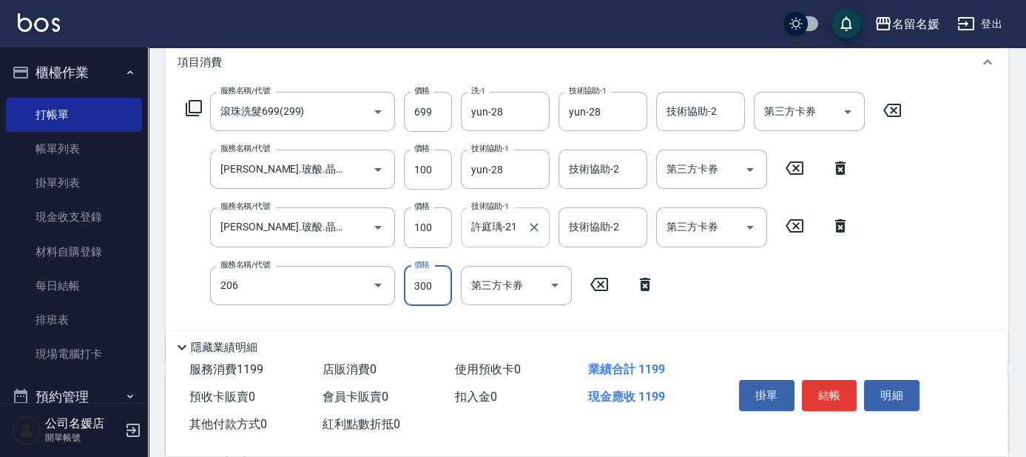
type input "洗髮[300](206)"
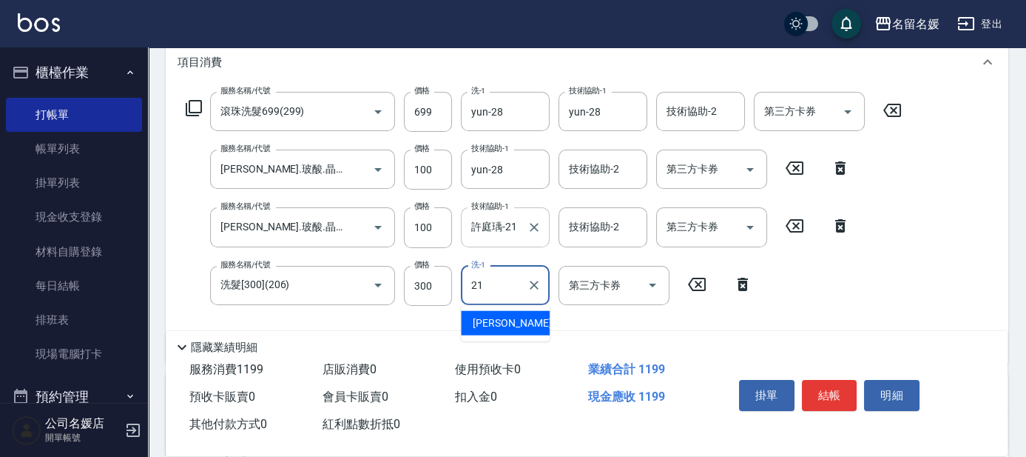
type input "許庭瑀-21"
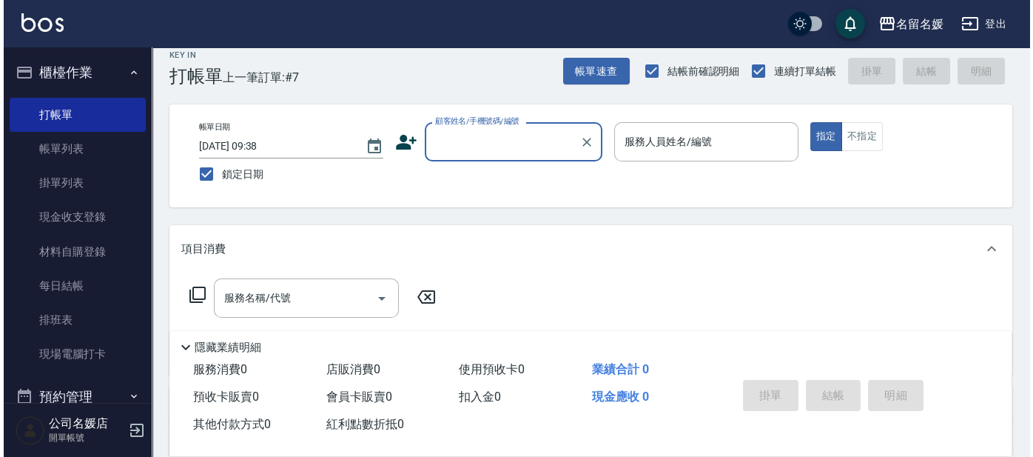
scroll to position [0, 0]
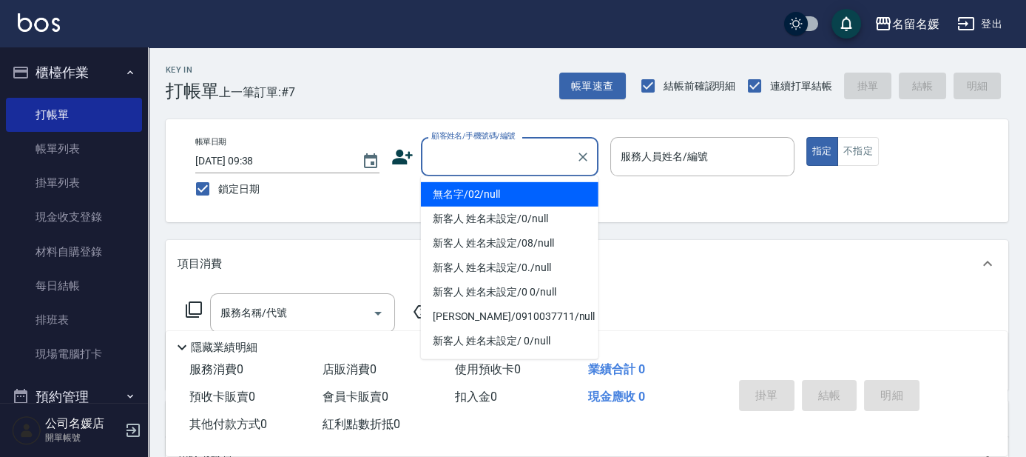
click at [494, 160] on input "顧客姓名/手機號碼/編號" at bounding box center [499, 157] width 142 height 26
click at [521, 191] on li "無名字/02/null" at bounding box center [510, 194] width 178 height 24
type input "無名字/02/null"
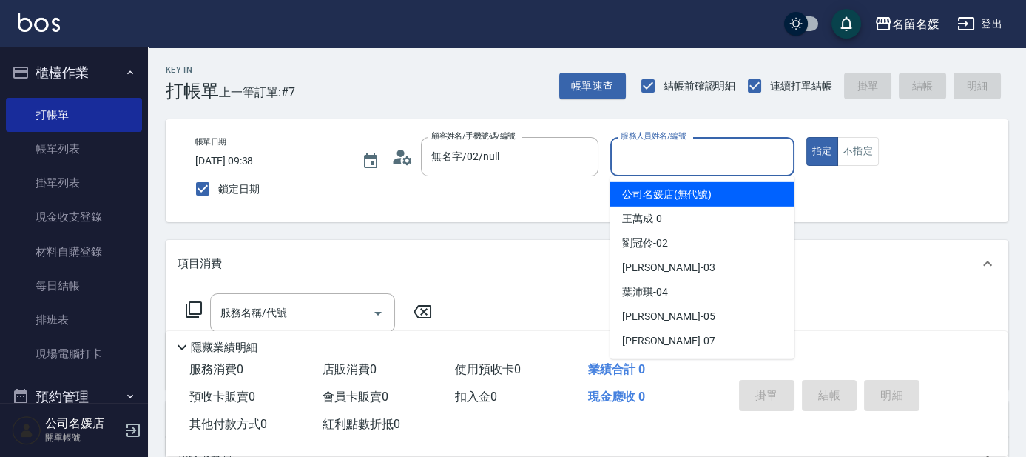
click at [676, 158] on input "服務人員姓名/編號" at bounding box center [702, 157] width 171 height 26
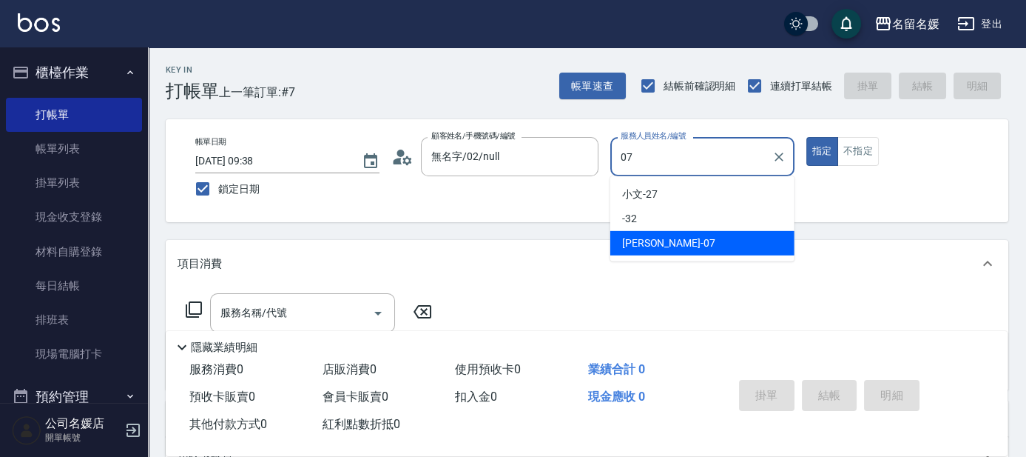
type input "[PERSON_NAME]-07"
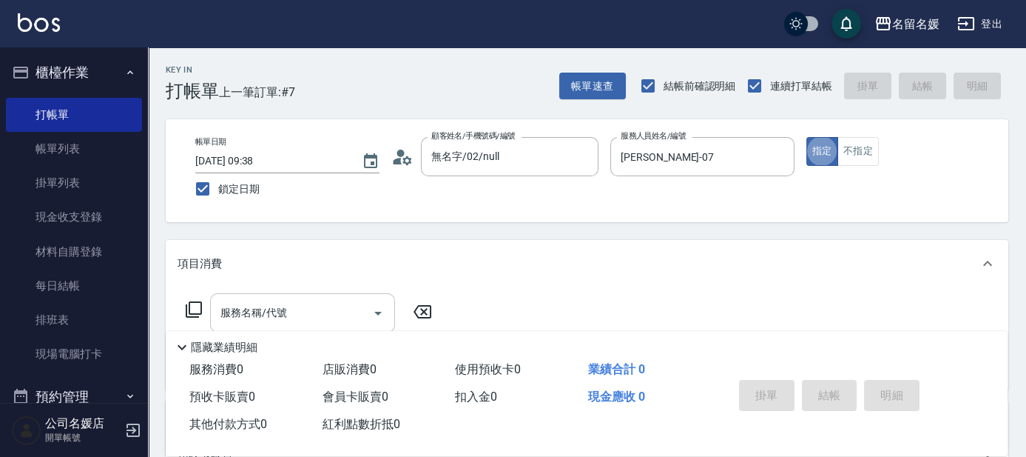
click at [337, 312] on input "服務名稱/代號" at bounding box center [291, 313] width 149 height 26
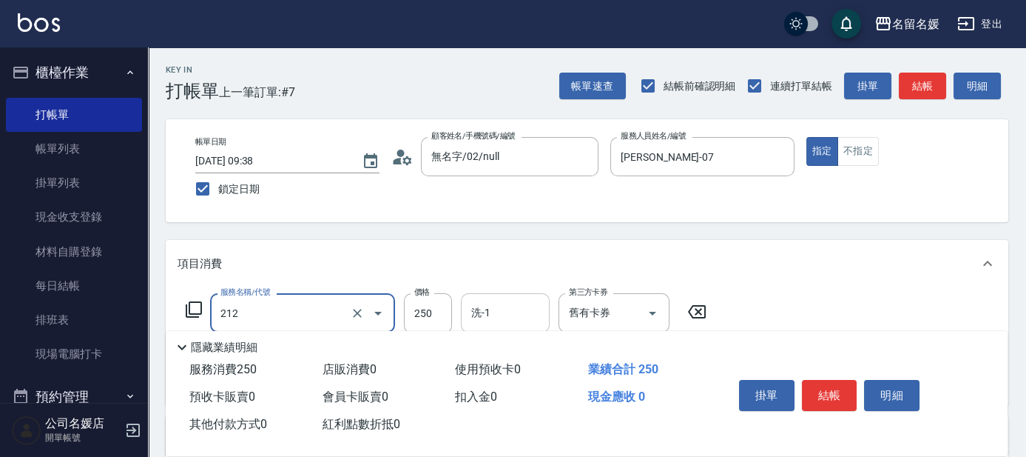
click at [522, 314] on input "洗-1" at bounding box center [505, 313] width 75 height 26
type input "洗髮券-(卡)250(212)"
type input "蔡愛陵-26"
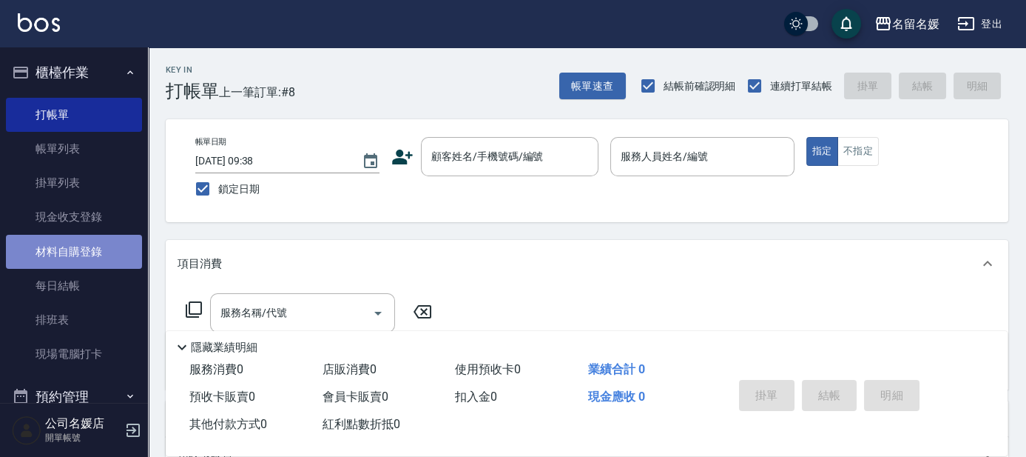
click at [101, 258] on link "材料自購登錄" at bounding box center [74, 252] width 136 height 34
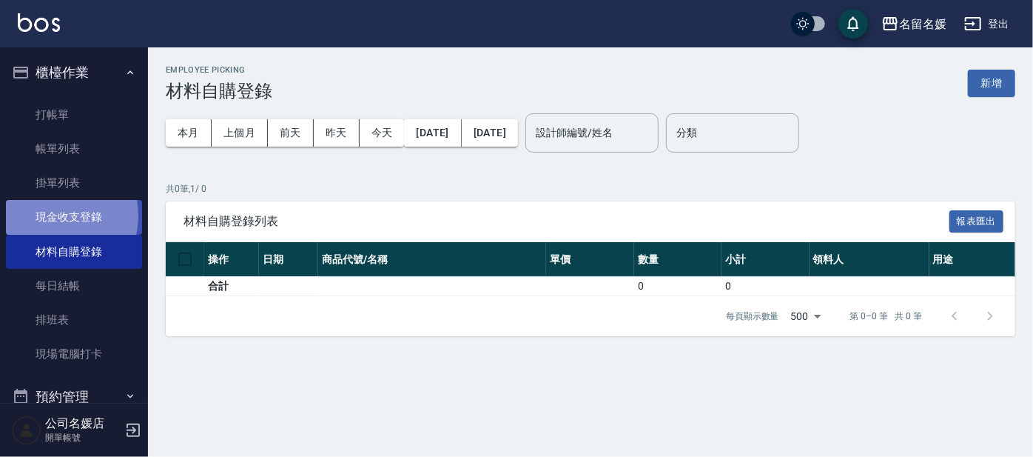
click at [51, 215] on link "現金收支登錄" at bounding box center [74, 217] width 136 height 34
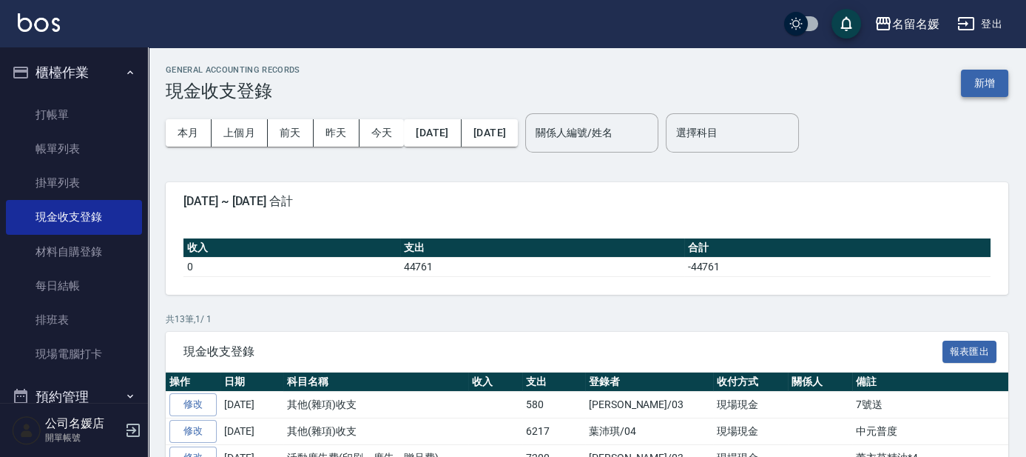
click at [991, 74] on button "新增" at bounding box center [984, 83] width 47 height 27
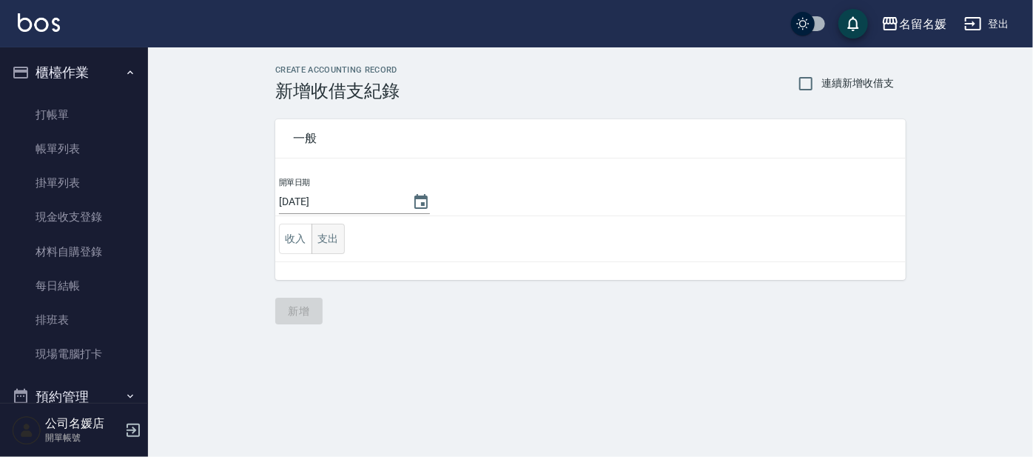
click at [320, 231] on button "支出" at bounding box center [328, 238] width 33 height 30
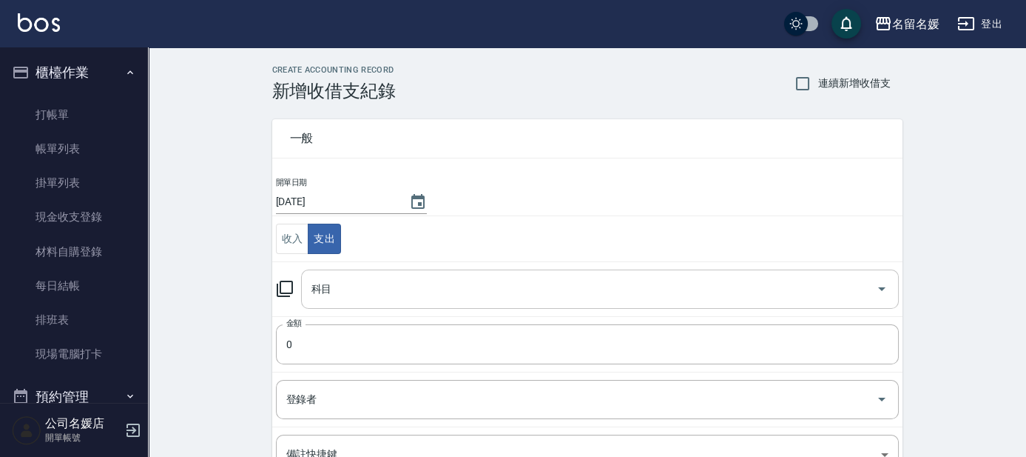
click at [343, 290] on input "科目" at bounding box center [589, 289] width 562 height 26
click at [284, 283] on icon at bounding box center [285, 289] width 18 height 18
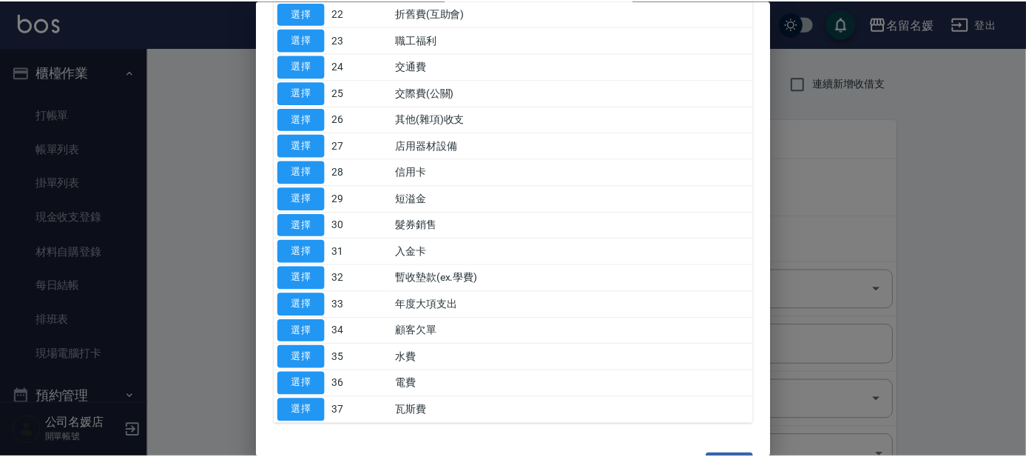
scroll to position [673, 0]
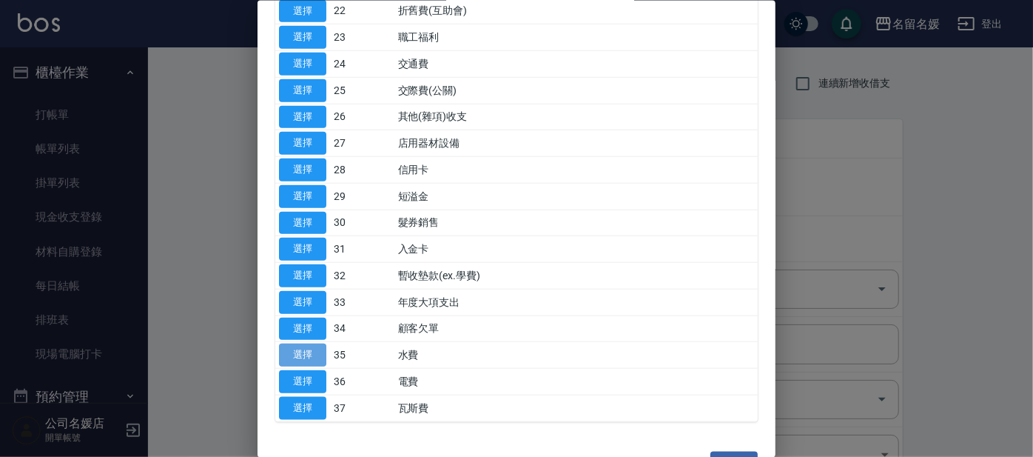
click at [317, 343] on button "選擇" at bounding box center [302, 354] width 47 height 23
type input "35 水費"
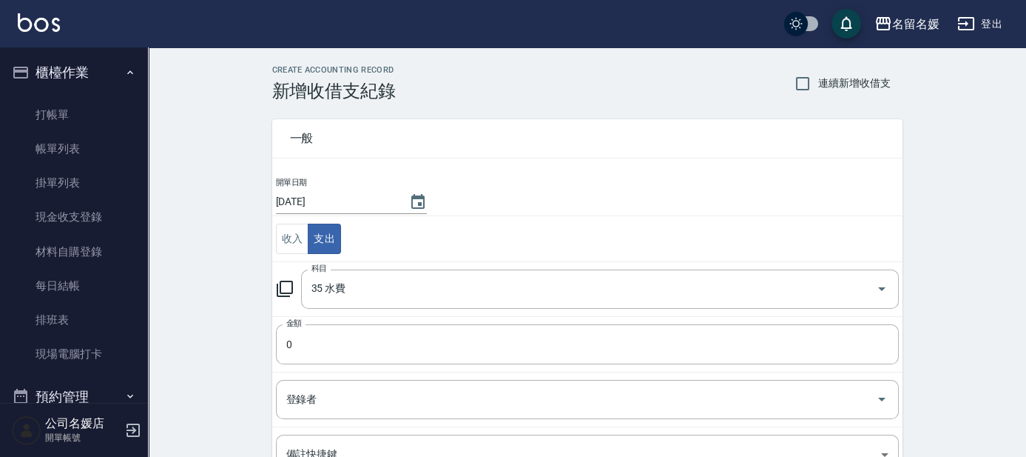
click at [317, 340] on input "0" at bounding box center [587, 344] width 623 height 40
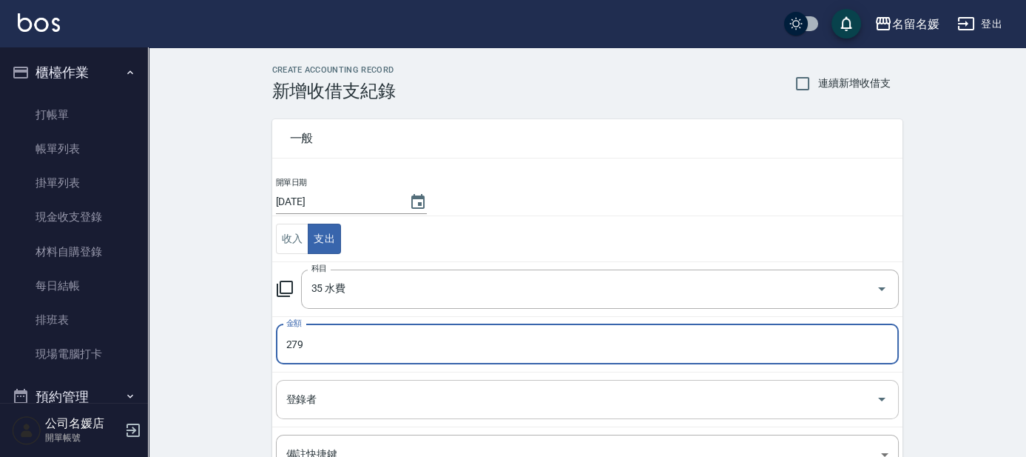
type input "279"
click at [339, 403] on input "登錄者" at bounding box center [577, 399] width 588 height 26
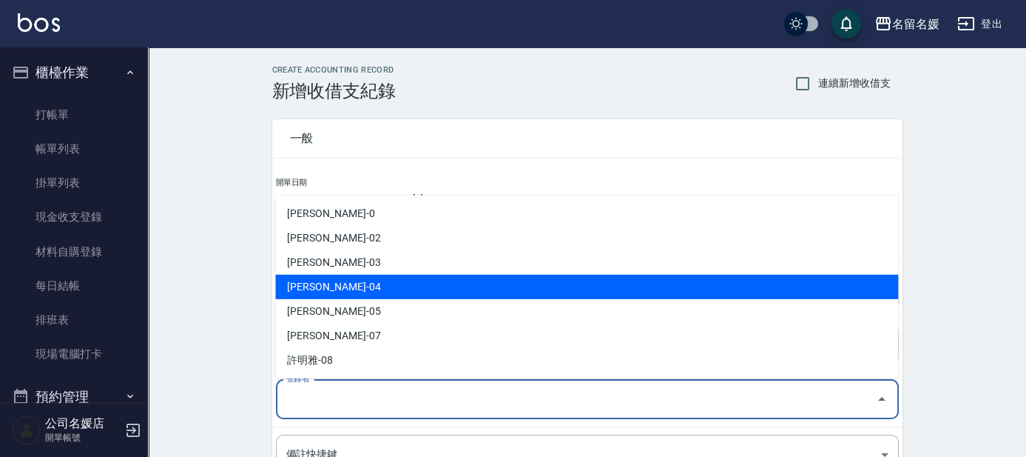
click at [367, 282] on li "[PERSON_NAME]-04" at bounding box center [586, 287] width 623 height 24
type input "[PERSON_NAME]-04"
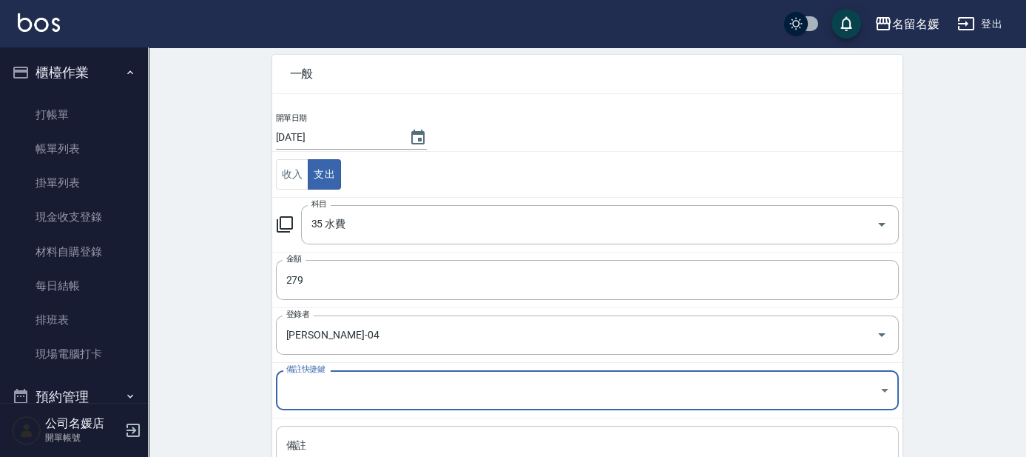
scroll to position [150, 0]
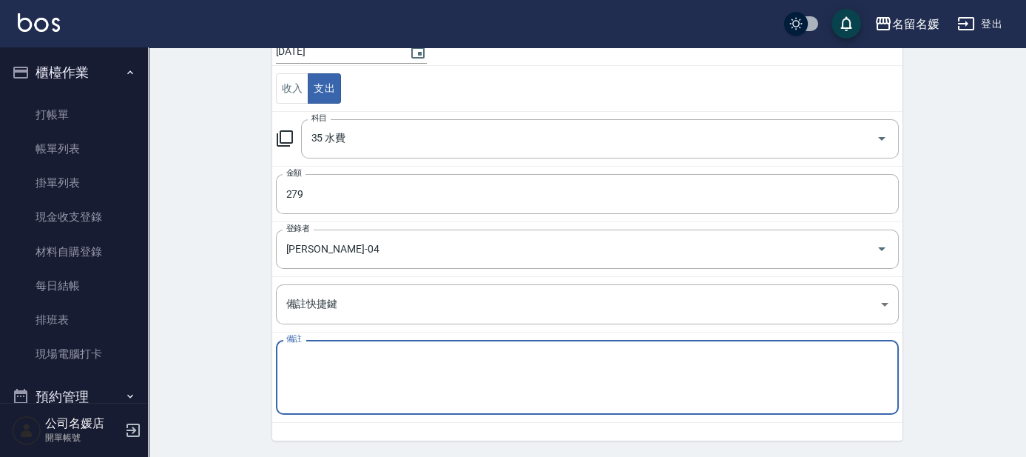
click at [288, 363] on textarea "備註" at bounding box center [587, 377] width 602 height 50
type textarea "n"
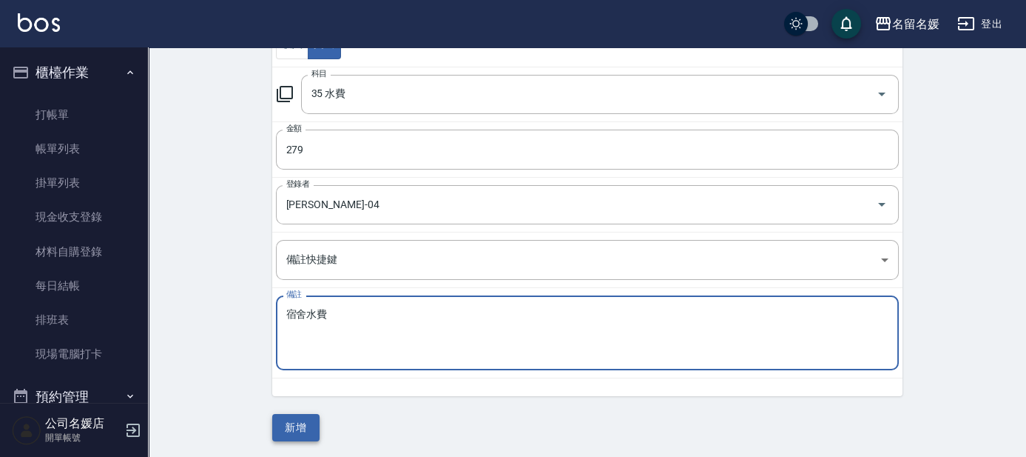
type textarea "宿舍水費"
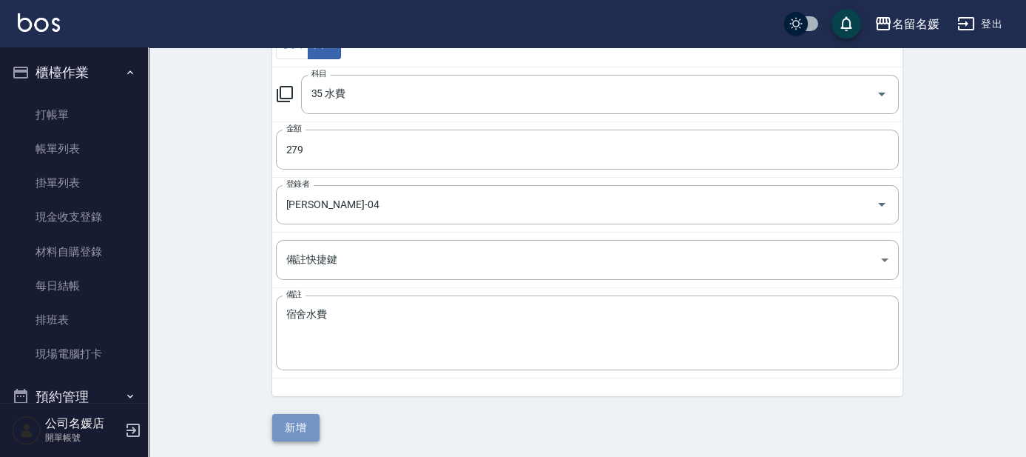
click at [280, 419] on button "新增" at bounding box center [295, 427] width 47 height 27
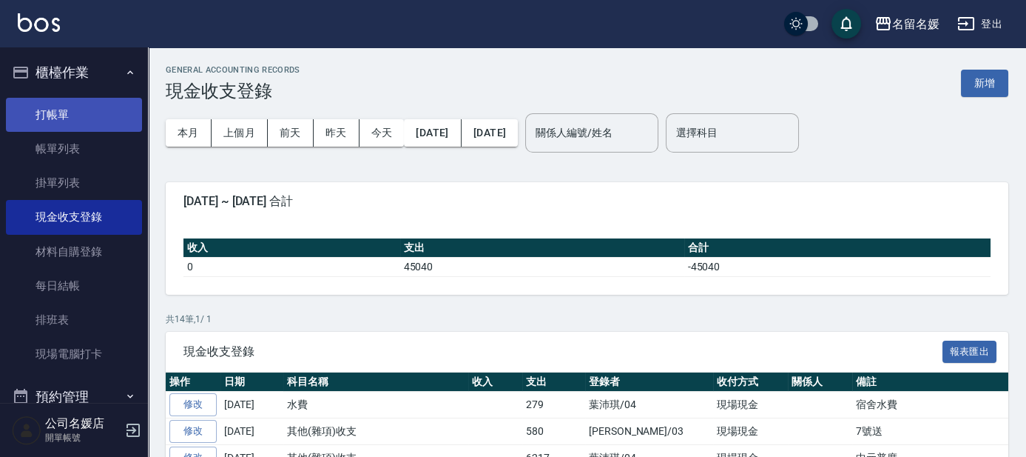
click at [92, 118] on link "打帳單" at bounding box center [74, 115] width 136 height 34
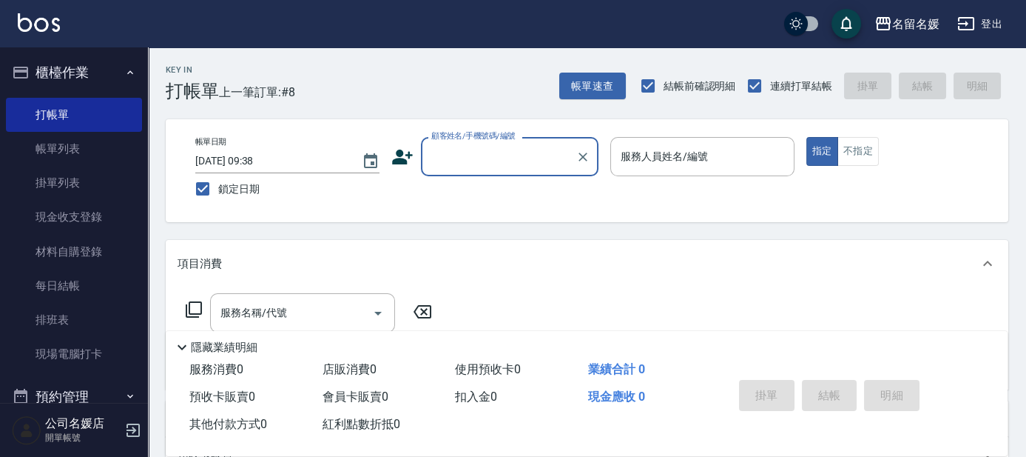
scroll to position [183, 0]
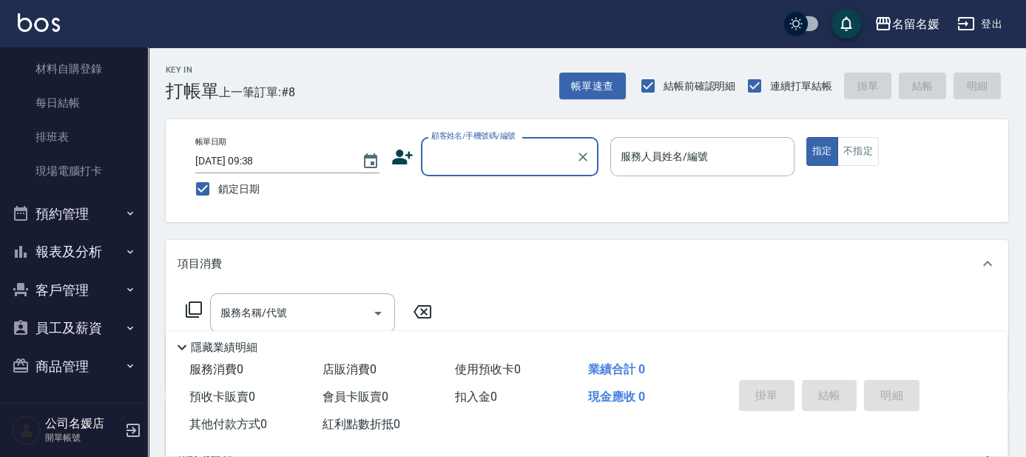
click at [80, 238] on button "報表及分析" at bounding box center [74, 251] width 136 height 38
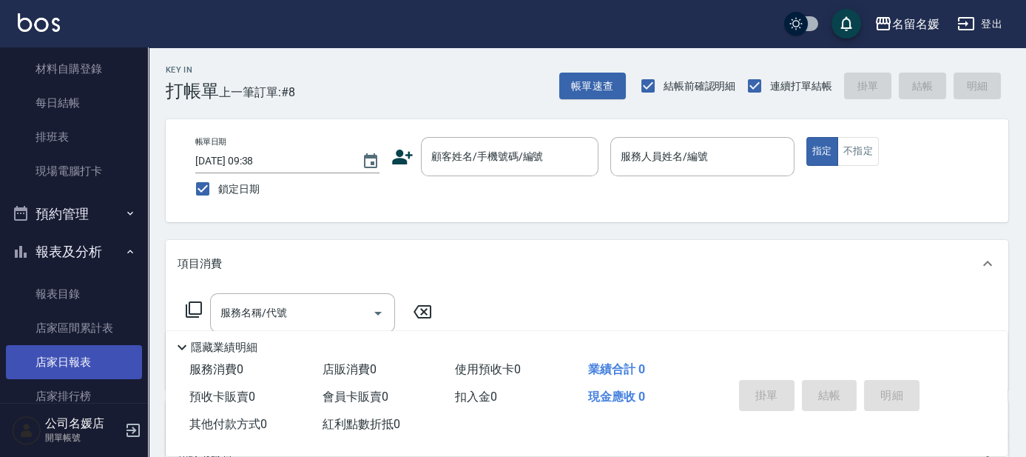
scroll to position [385, 0]
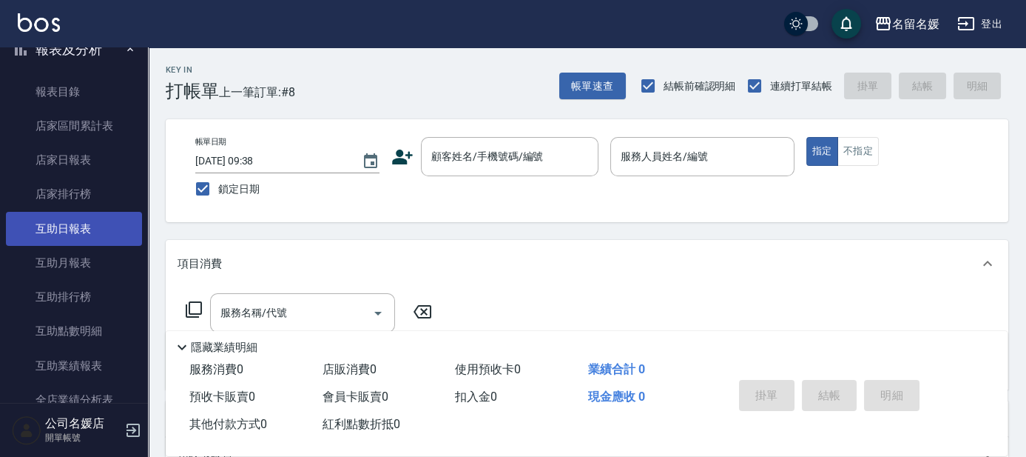
click at [89, 229] on link "互助日報表" at bounding box center [74, 229] width 136 height 34
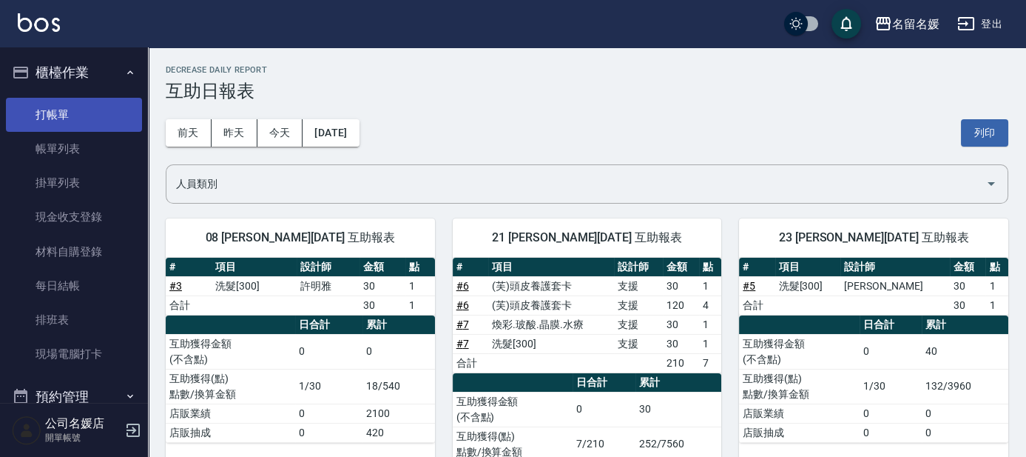
click at [75, 120] on link "打帳單" at bounding box center [74, 115] width 136 height 34
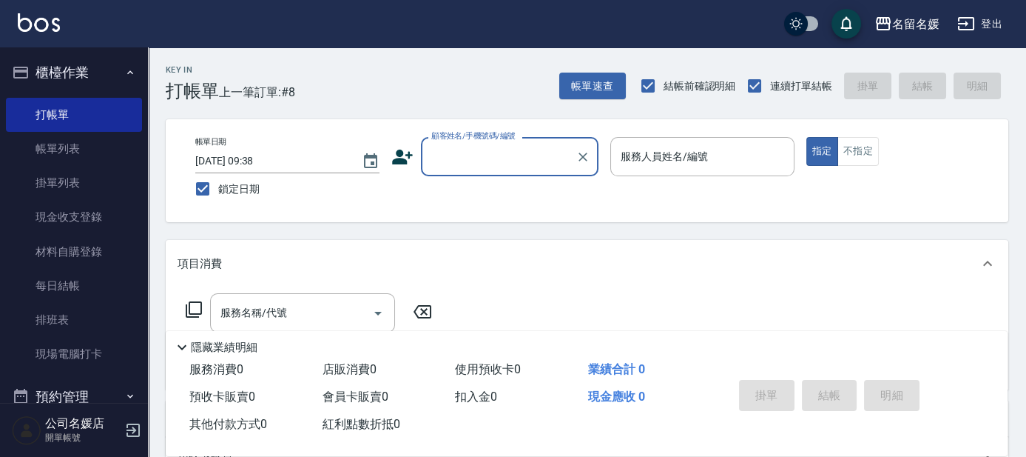
click at [501, 164] on input "顧客姓名/手機號碼/編號" at bounding box center [499, 157] width 142 height 26
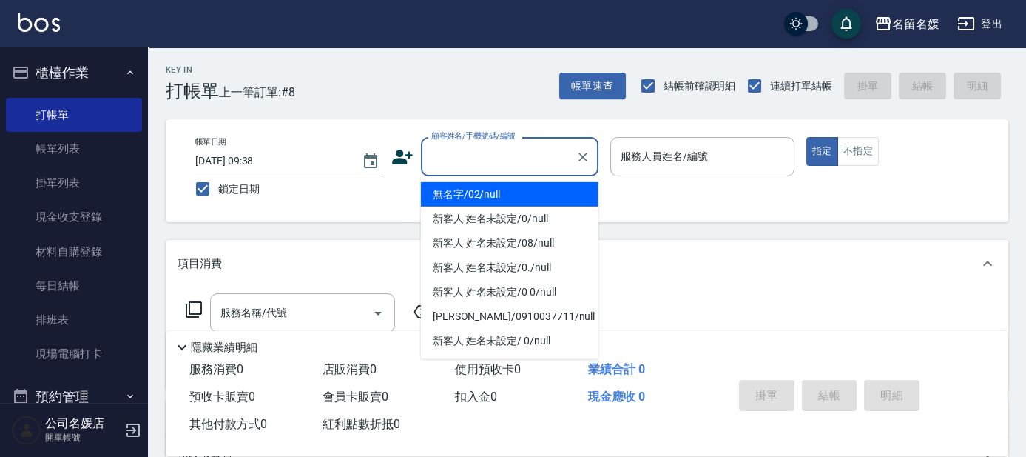
click at [534, 189] on li "無名字/02/null" at bounding box center [510, 194] width 178 height 24
type input "無名字/02/null"
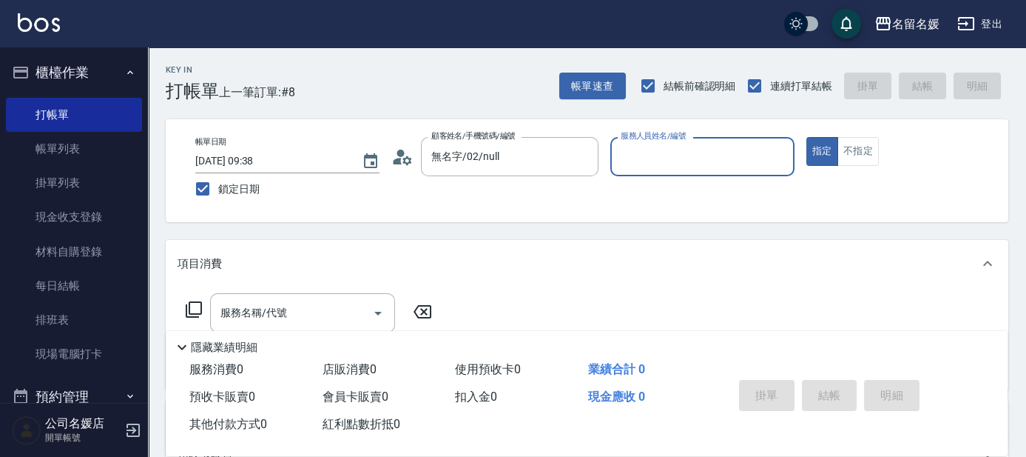
click at [650, 166] on input "服務人員姓名/編號" at bounding box center [702, 157] width 171 height 26
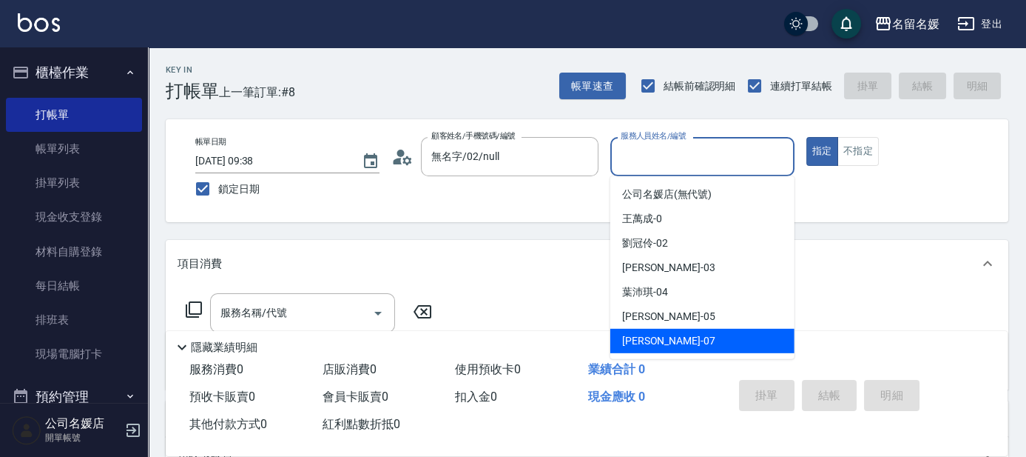
click at [670, 333] on div "[PERSON_NAME] -07" at bounding box center [702, 341] width 184 height 24
type input "[PERSON_NAME]-07"
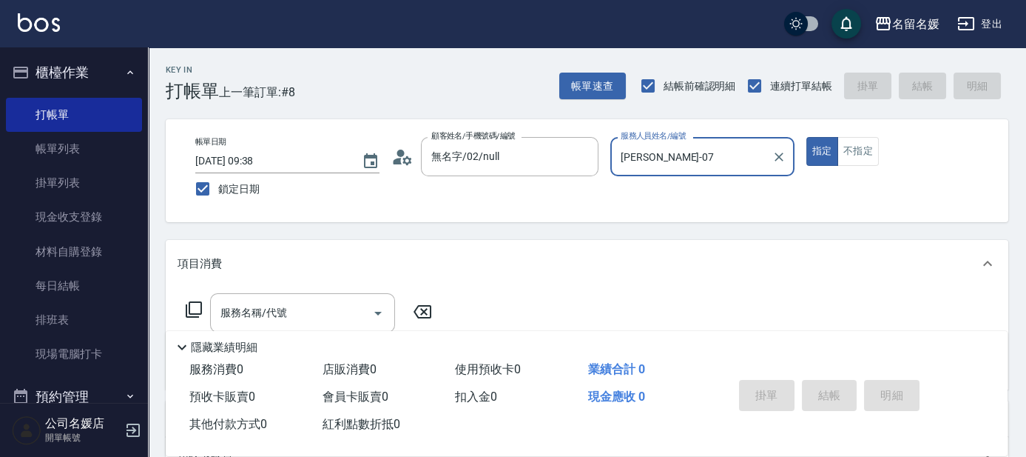
click at [192, 308] on icon at bounding box center [194, 309] width 18 height 18
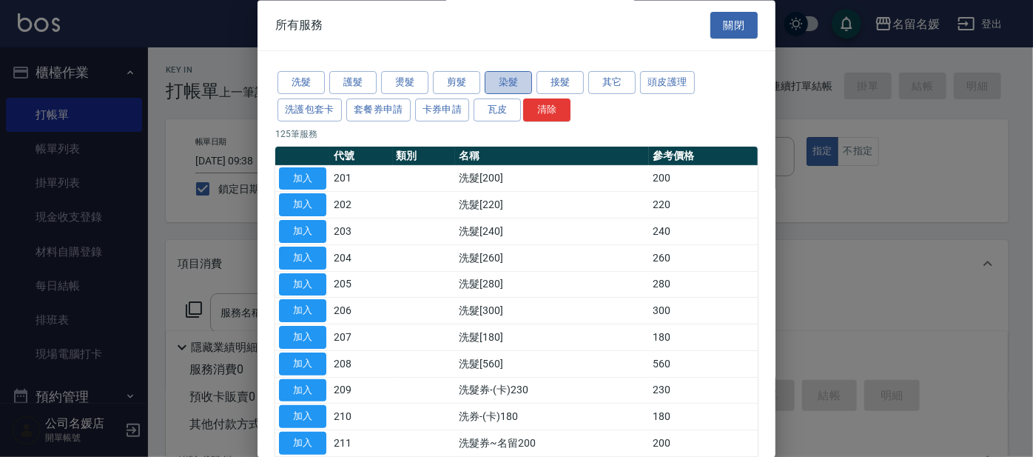
click at [522, 87] on button "染髮" at bounding box center [508, 83] width 47 height 23
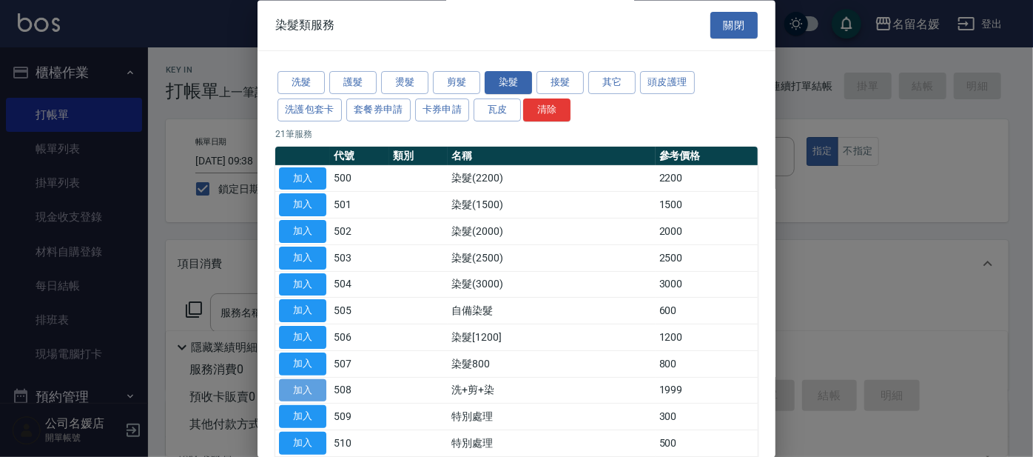
click at [309, 388] on button "加入" at bounding box center [302, 390] width 47 height 23
type input "洗+剪+染(508)"
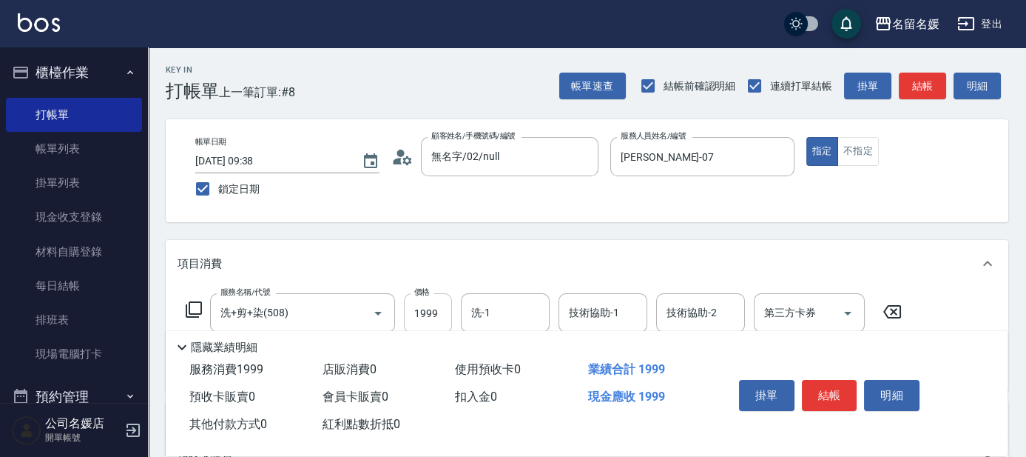
click at [448, 312] on input "1999" at bounding box center [428, 313] width 48 height 40
type input "2000"
click at [505, 310] on input "洗-1" at bounding box center [505, 313] width 75 height 26
click at [515, 341] on div "[PERSON_NAME]-25" at bounding box center [505, 350] width 89 height 24
type input "[PERSON_NAME]-25"
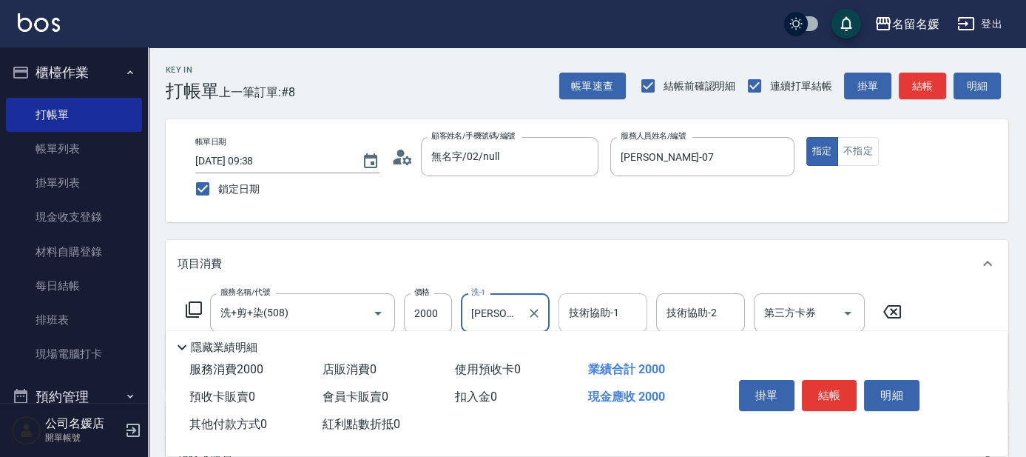
click at [588, 315] on div "技術協助-1 技術協助-1" at bounding box center [603, 312] width 89 height 39
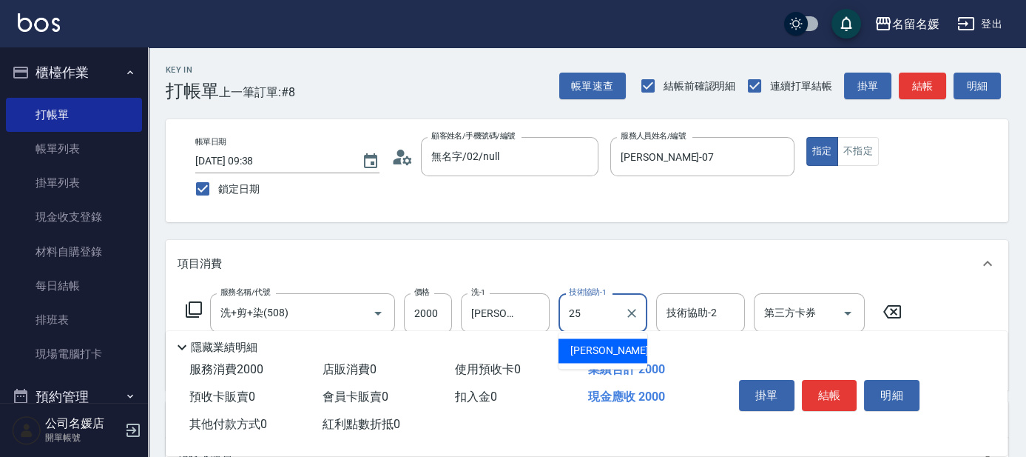
click at [602, 349] on span "[PERSON_NAME]-25" at bounding box center [616, 351] width 93 height 16
type input "[PERSON_NAME]-25"
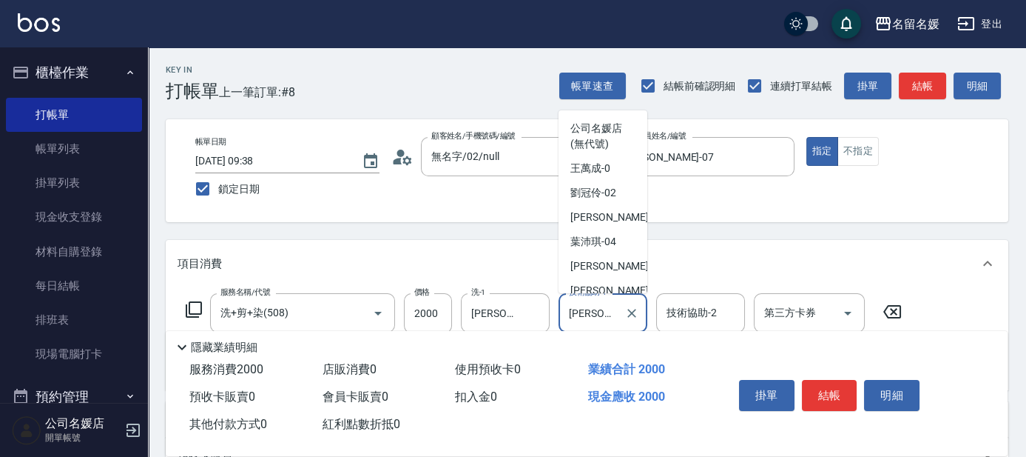
click at [596, 309] on input "[PERSON_NAME]-25" at bounding box center [591, 313] width 53 height 26
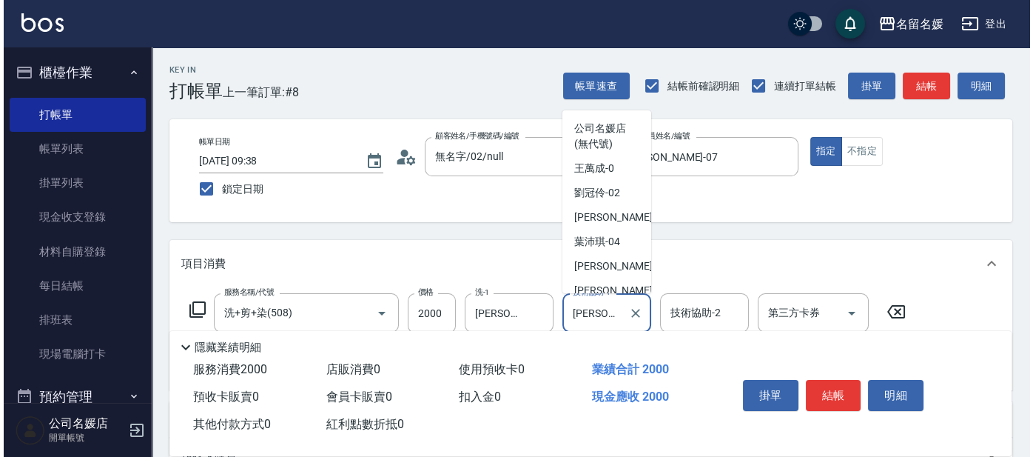
scroll to position [155, 0]
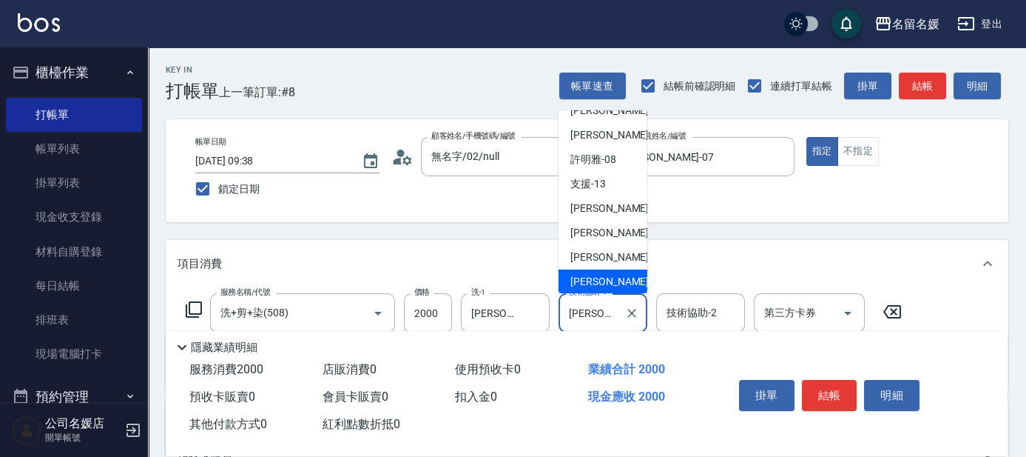
click at [617, 278] on div "[PERSON_NAME]-25" at bounding box center [603, 281] width 89 height 24
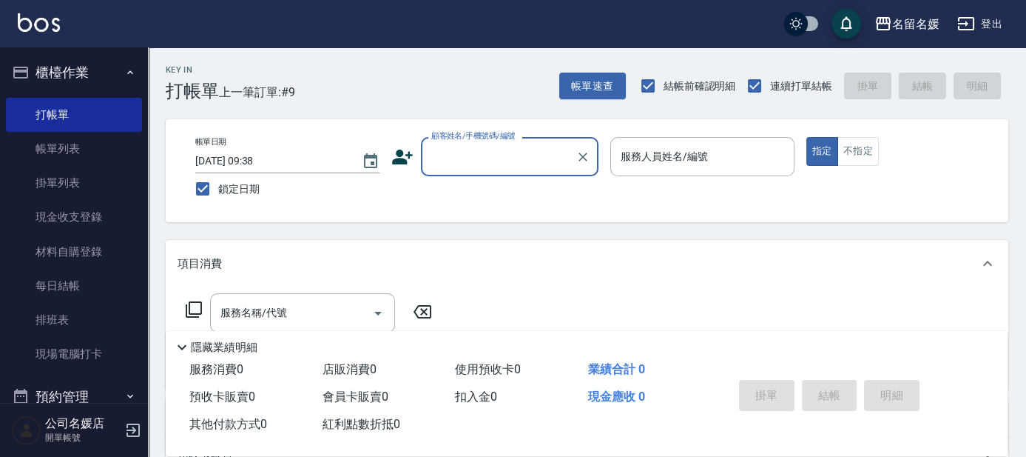
click at [469, 144] on input "顧客姓名/手機號碼/編號" at bounding box center [499, 157] width 142 height 26
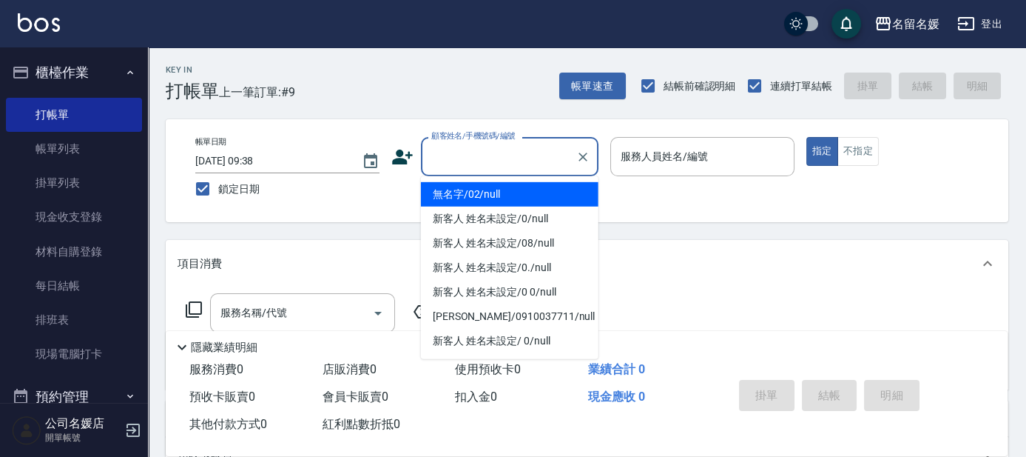
click at [475, 186] on li "無名字/02/null" at bounding box center [510, 194] width 178 height 24
type input "無名字/02/null"
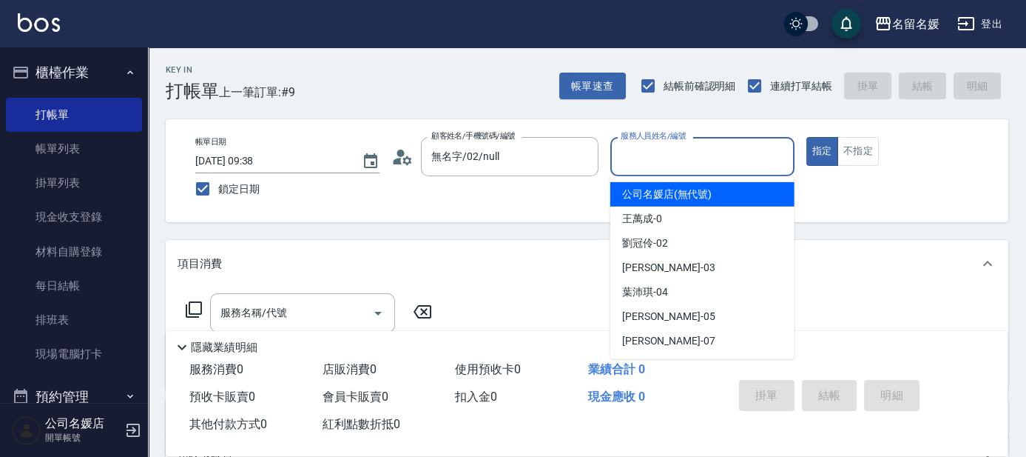
drag, startPoint x: 626, startPoint y: 162, endPoint x: 630, endPoint y: 182, distance: 20.3
click at [627, 163] on input "服務人員姓名/編號" at bounding box center [702, 157] width 171 height 26
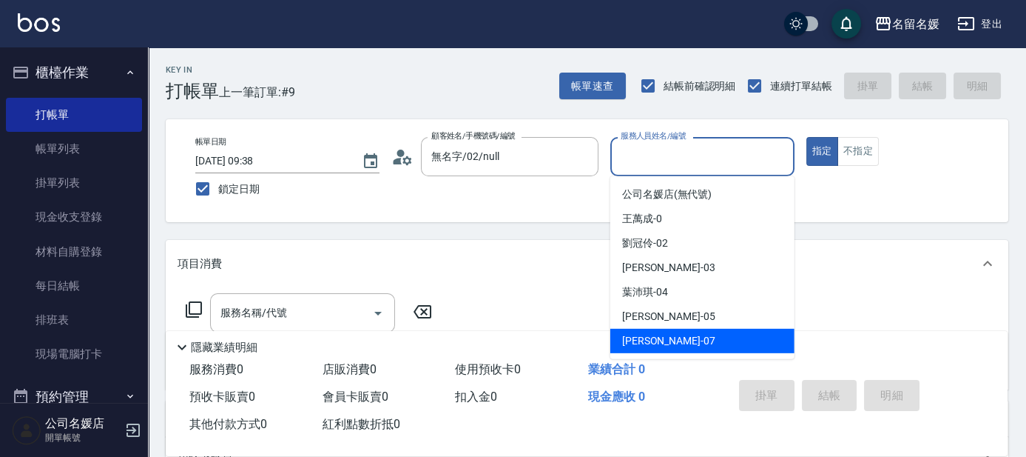
drag, startPoint x: 664, startPoint y: 340, endPoint x: 0, endPoint y: 219, distance: 675.3
click at [663, 340] on span "[PERSON_NAME] -07" at bounding box center [668, 341] width 93 height 16
type input "[PERSON_NAME]-07"
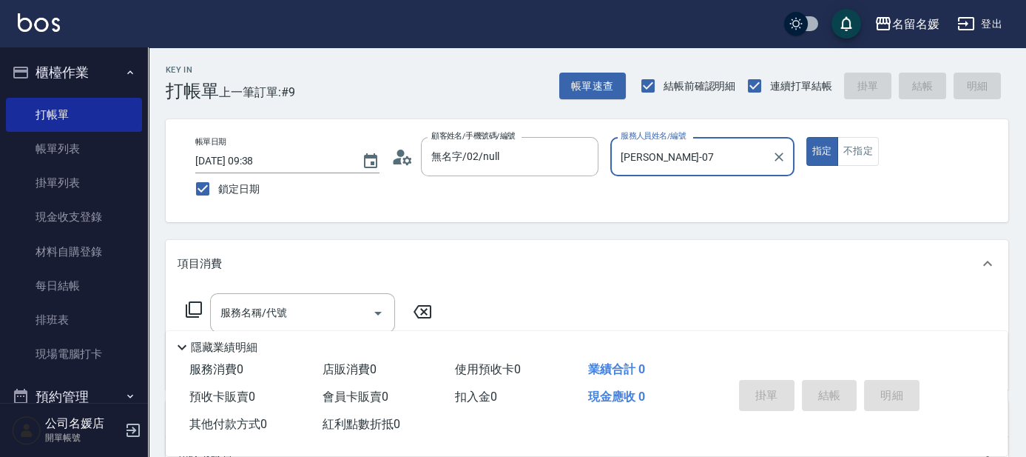
click at [186, 304] on icon at bounding box center [194, 309] width 18 height 18
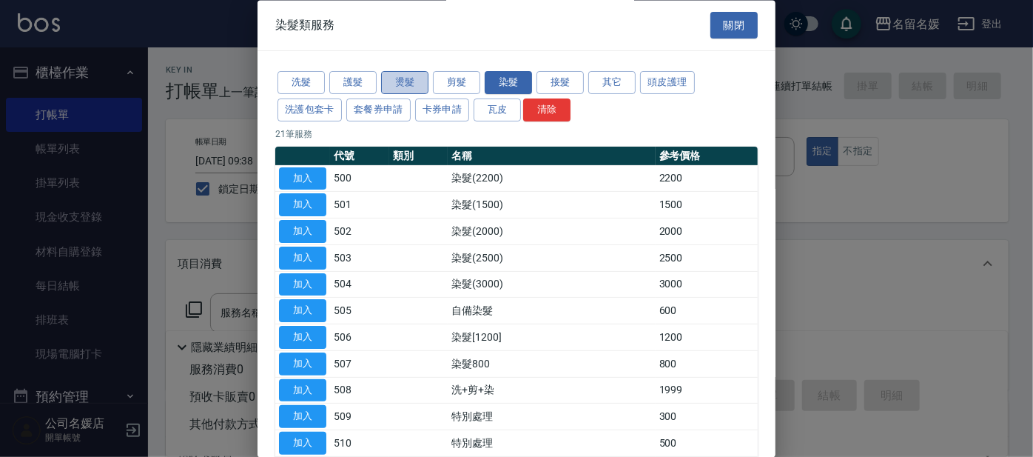
click at [413, 84] on button "燙髮" at bounding box center [404, 83] width 47 height 23
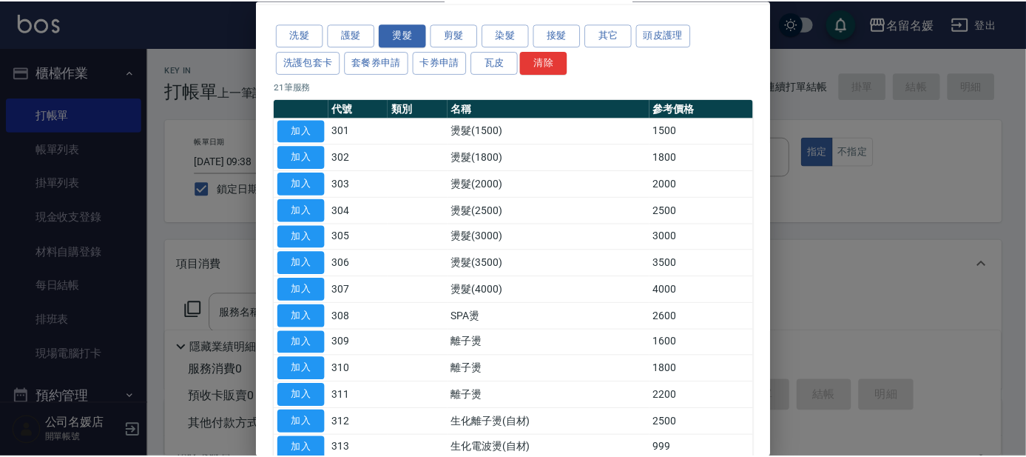
scroll to position [134, 0]
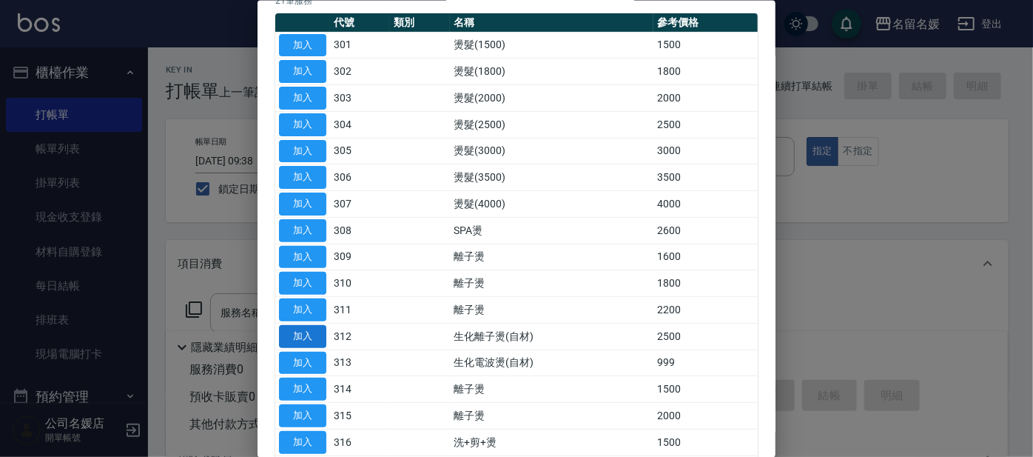
click at [317, 328] on button "加入" at bounding box center [302, 335] width 47 height 23
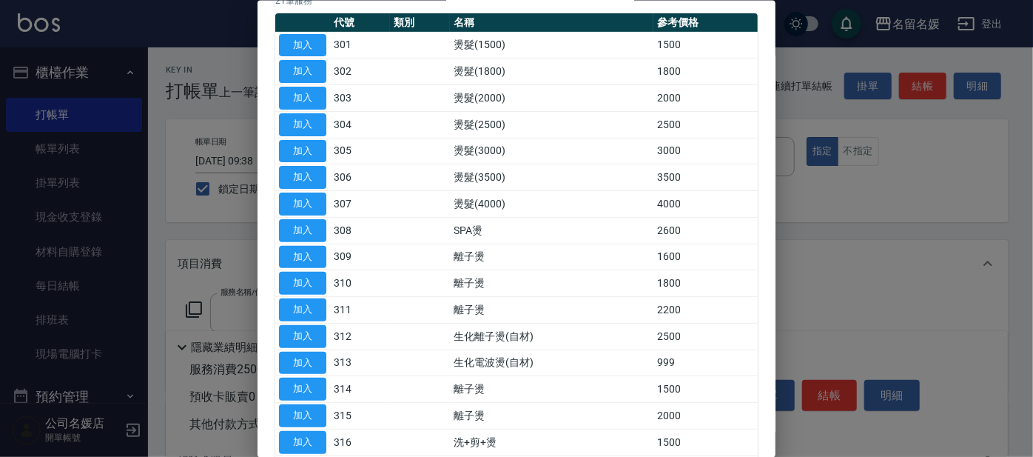
type input "生化離子燙(自材)(312)"
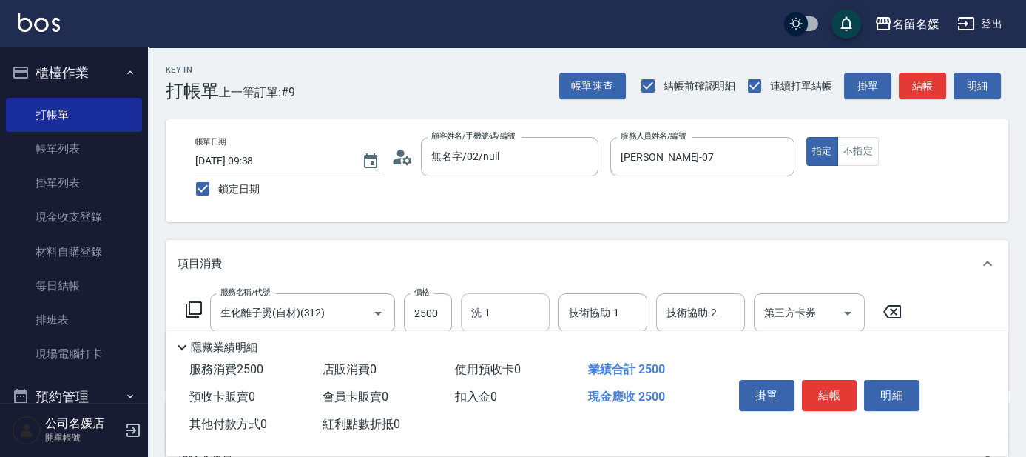
click at [513, 311] on input "洗-1" at bounding box center [505, 313] width 75 height 26
click at [511, 350] on span "[PERSON_NAME]-25" at bounding box center [519, 351] width 93 height 16
type input "[PERSON_NAME]-25"
click at [609, 315] on div "技術協助-1 技術協助-1" at bounding box center [603, 312] width 89 height 39
click at [630, 351] on div "[PERSON_NAME]-25" at bounding box center [603, 350] width 89 height 24
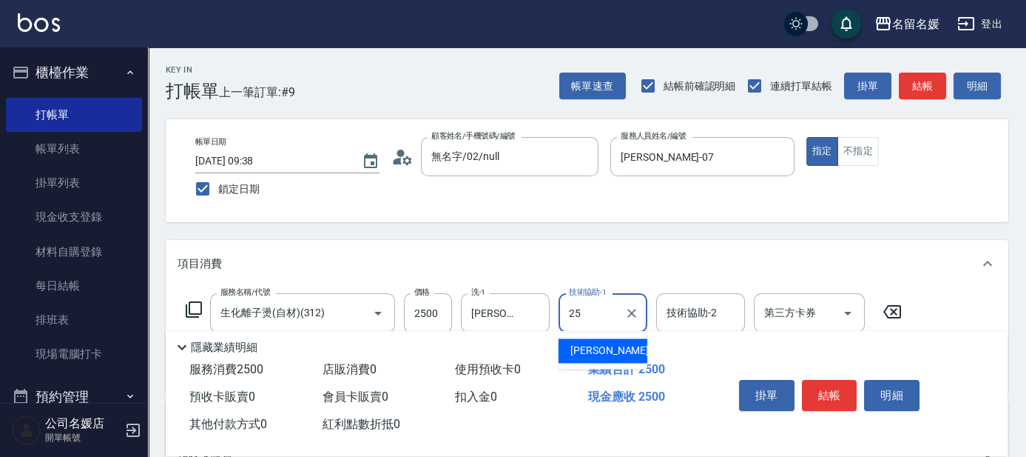
type input "[PERSON_NAME]-25"
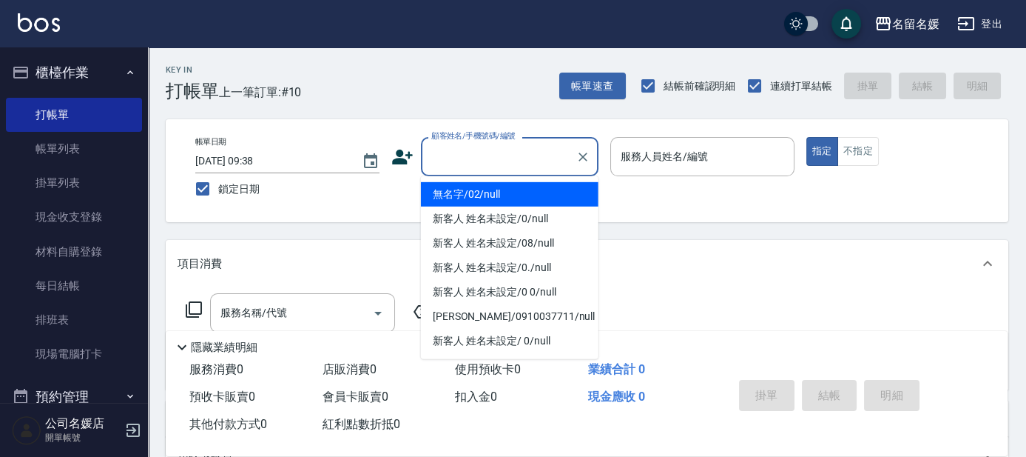
type input "無名字/02/null"
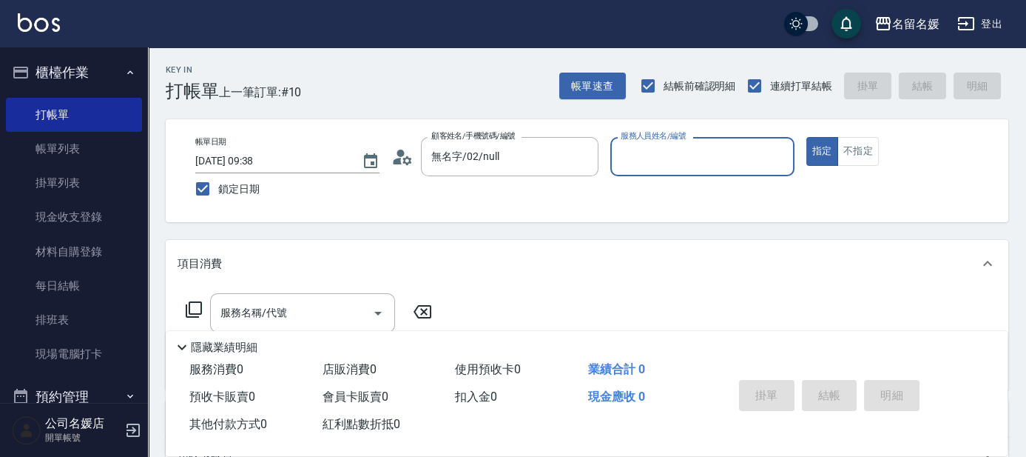
type input "0"
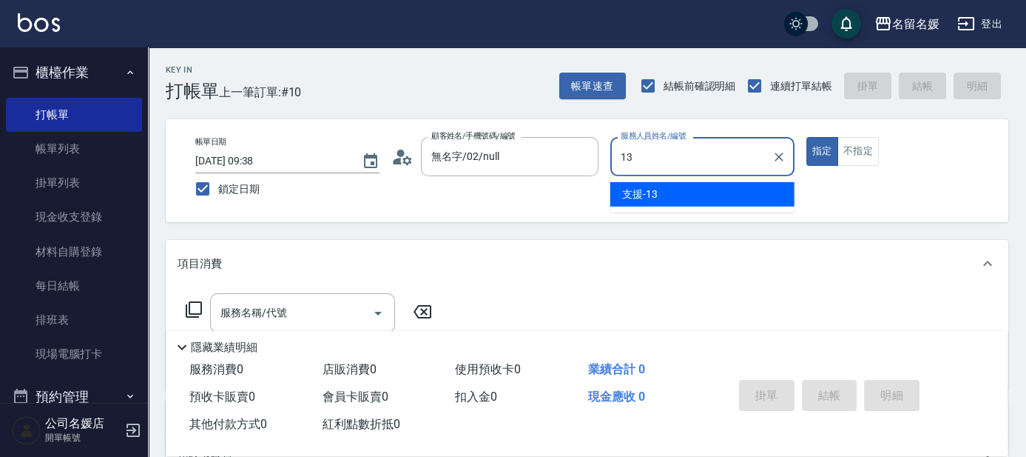
type input "支援-13"
type button "true"
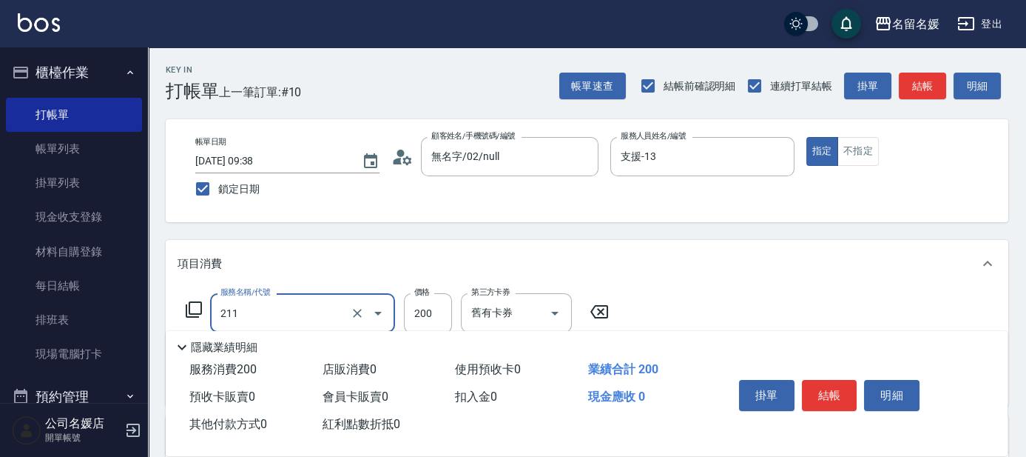
type input "洗髮券~名留200(211)"
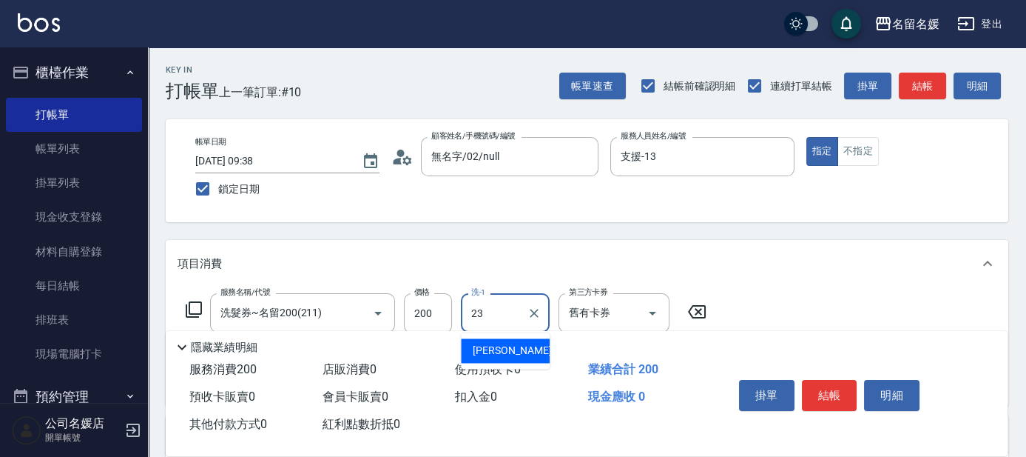
type input "[PERSON_NAME]-23"
